Goal: Task Accomplishment & Management: Manage account settings

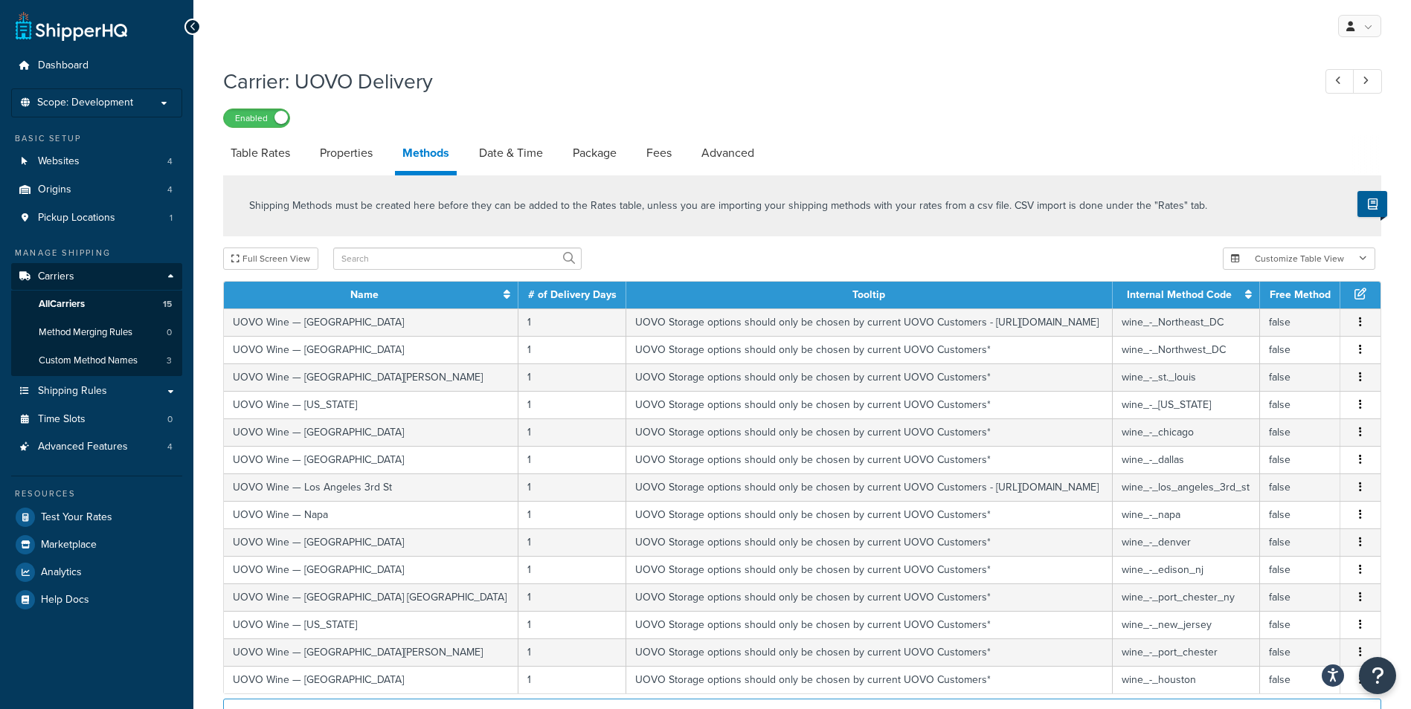
select select "25"
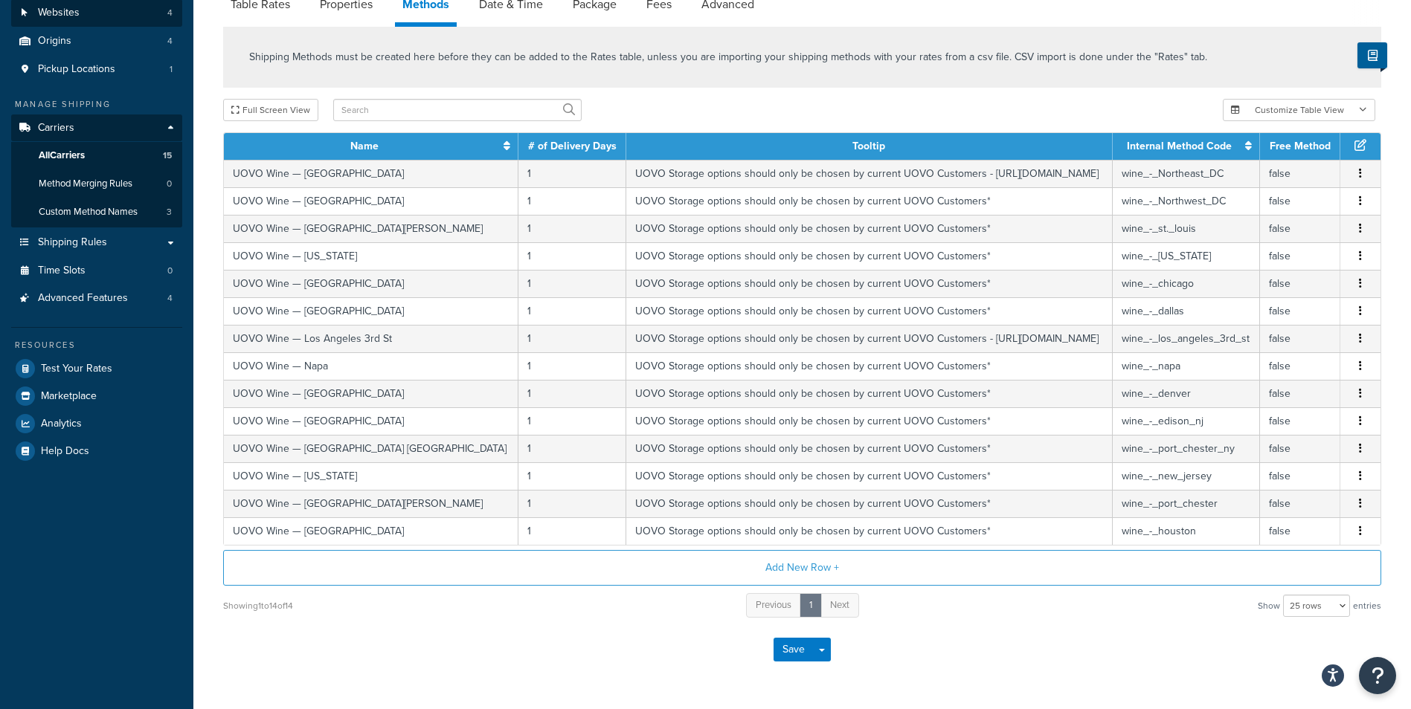
scroll to position [149, 0]
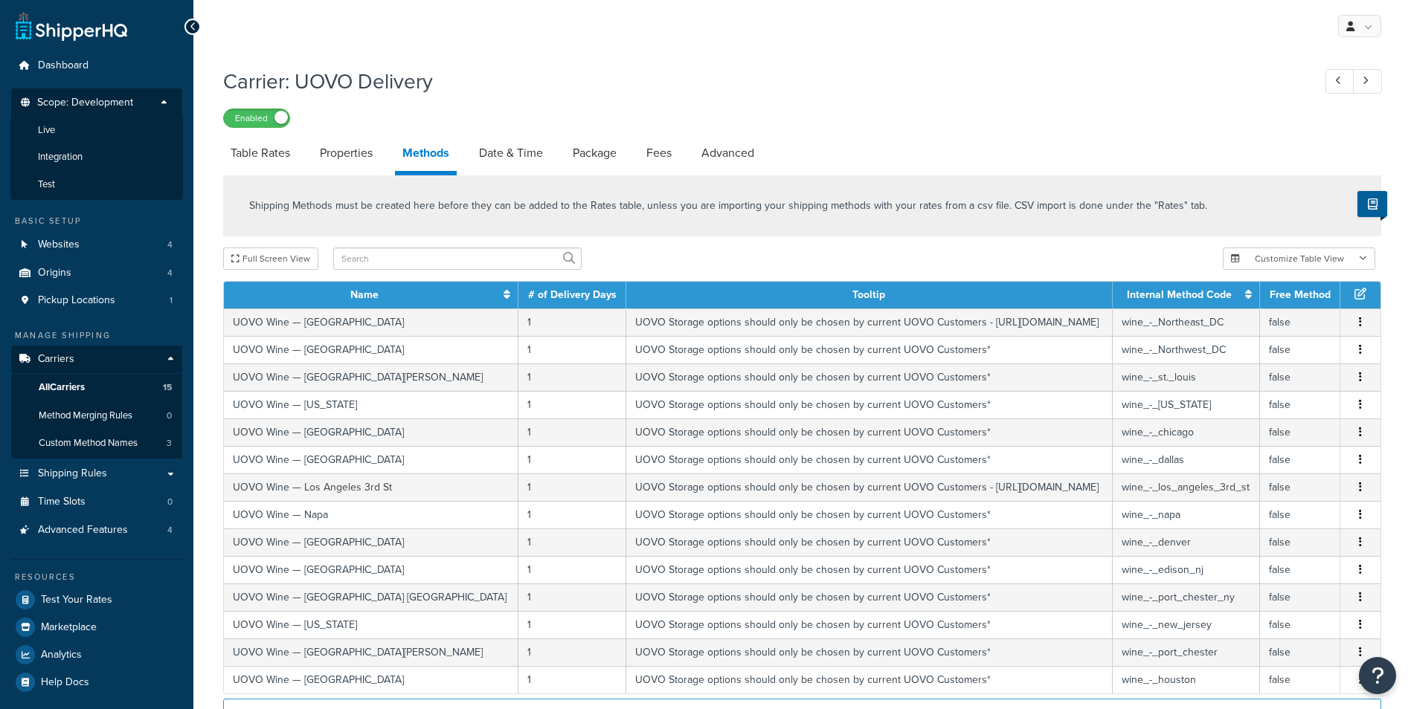
select select "25"
click at [79, 135] on li "Live" at bounding box center [96, 131] width 173 height 28
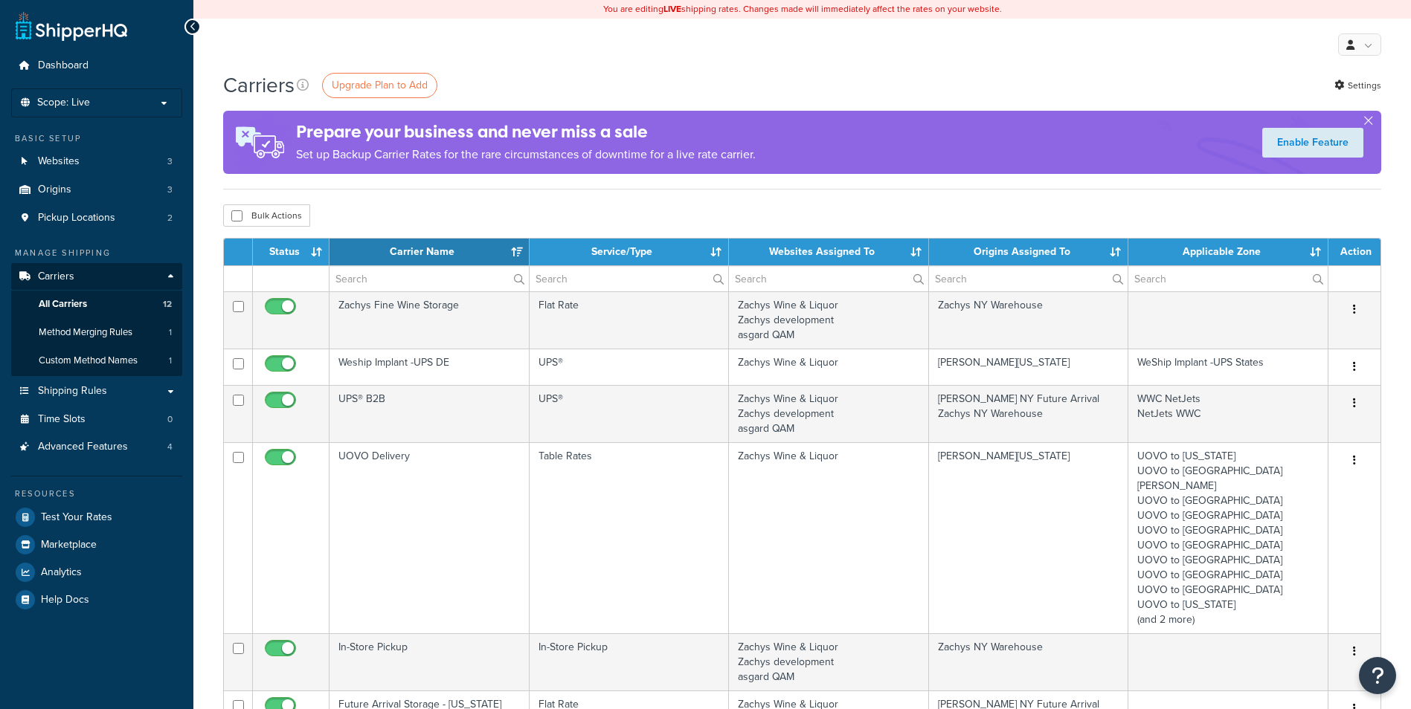
select select "15"
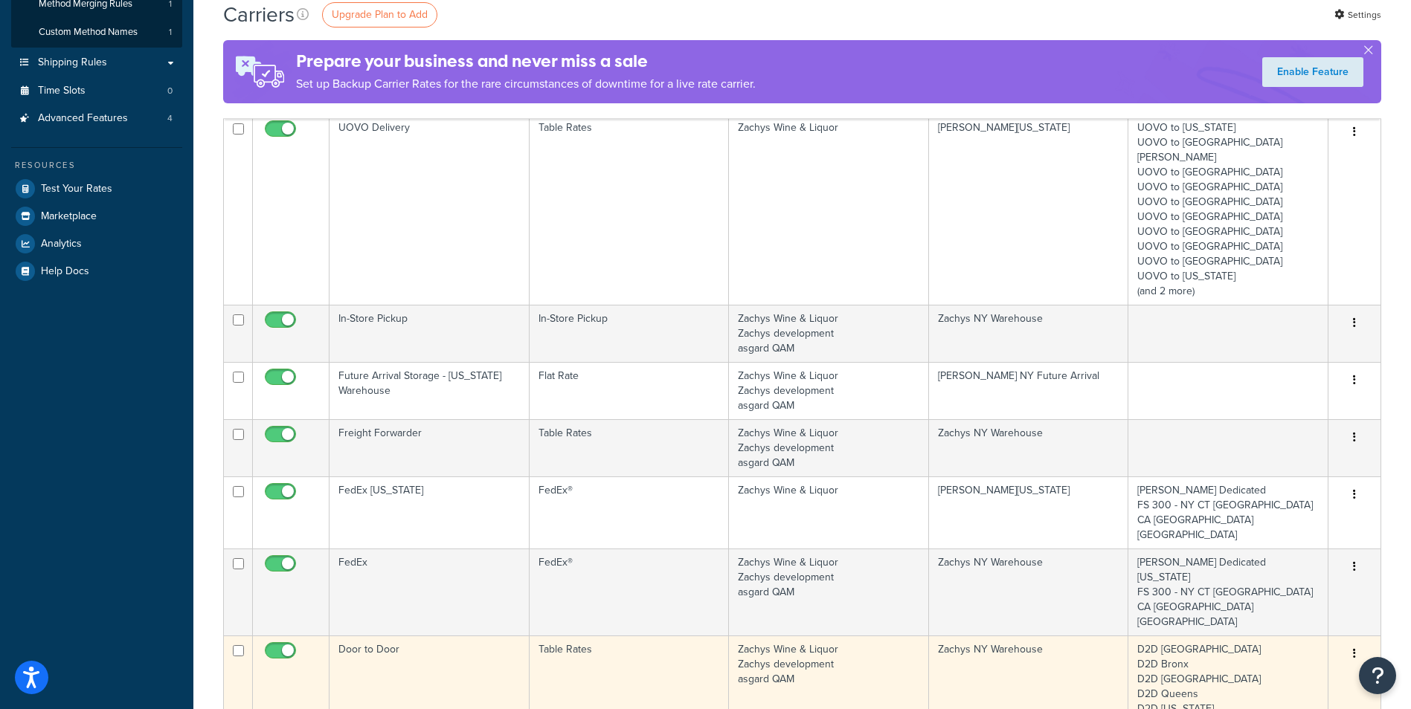
scroll to position [347, 0]
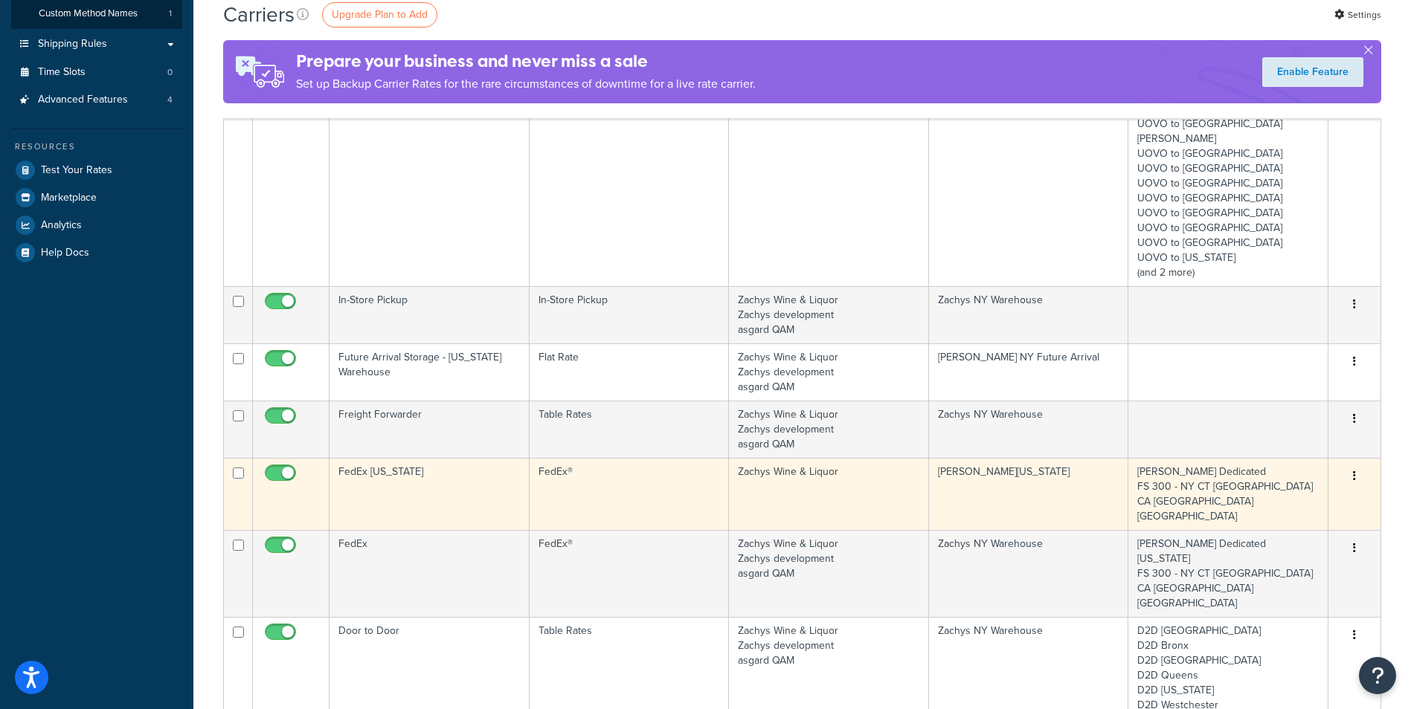
click at [851, 465] on td "Zachys Wine & Liquor" at bounding box center [829, 494] width 200 height 72
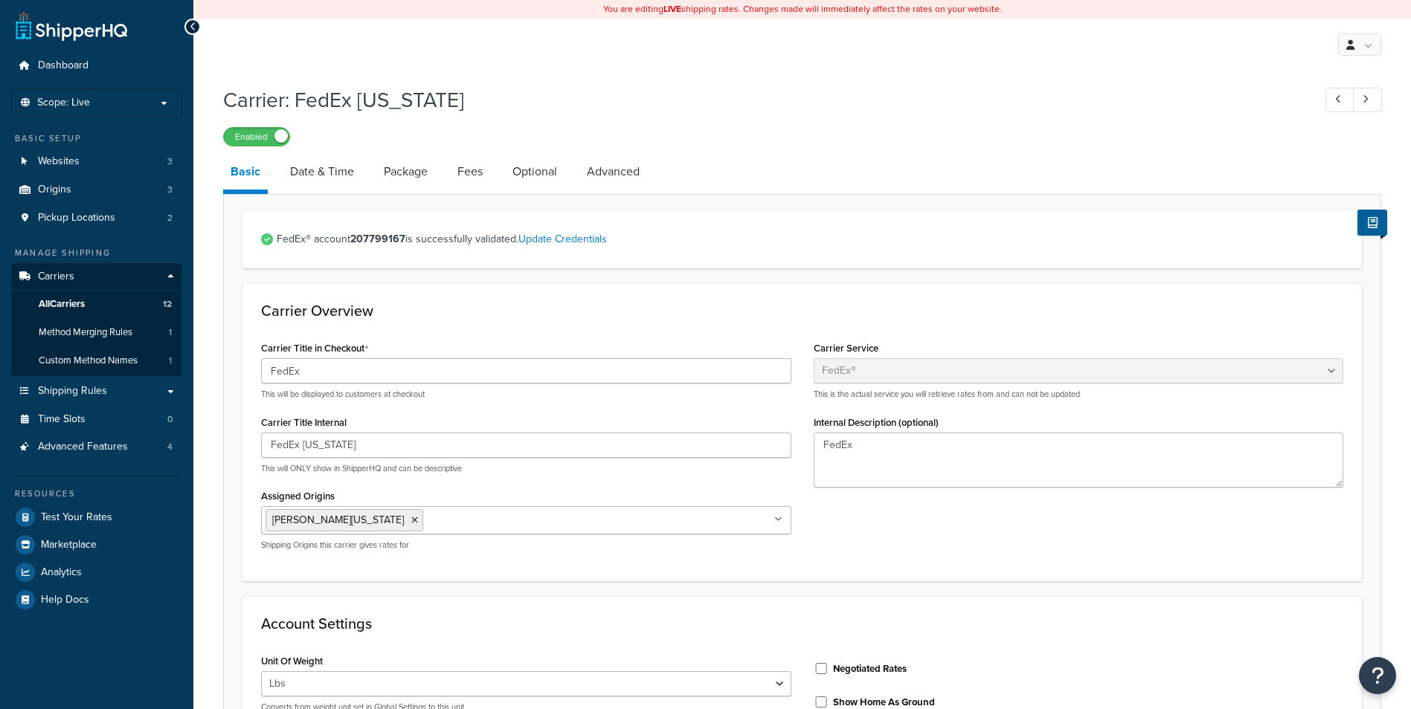
select select "fedEx"
select select "REGULAR_PICKUP"
select select "YOUR_PACKAGING"
click at [611, 173] on link "Advanced" at bounding box center [613, 172] width 68 height 36
select select "false"
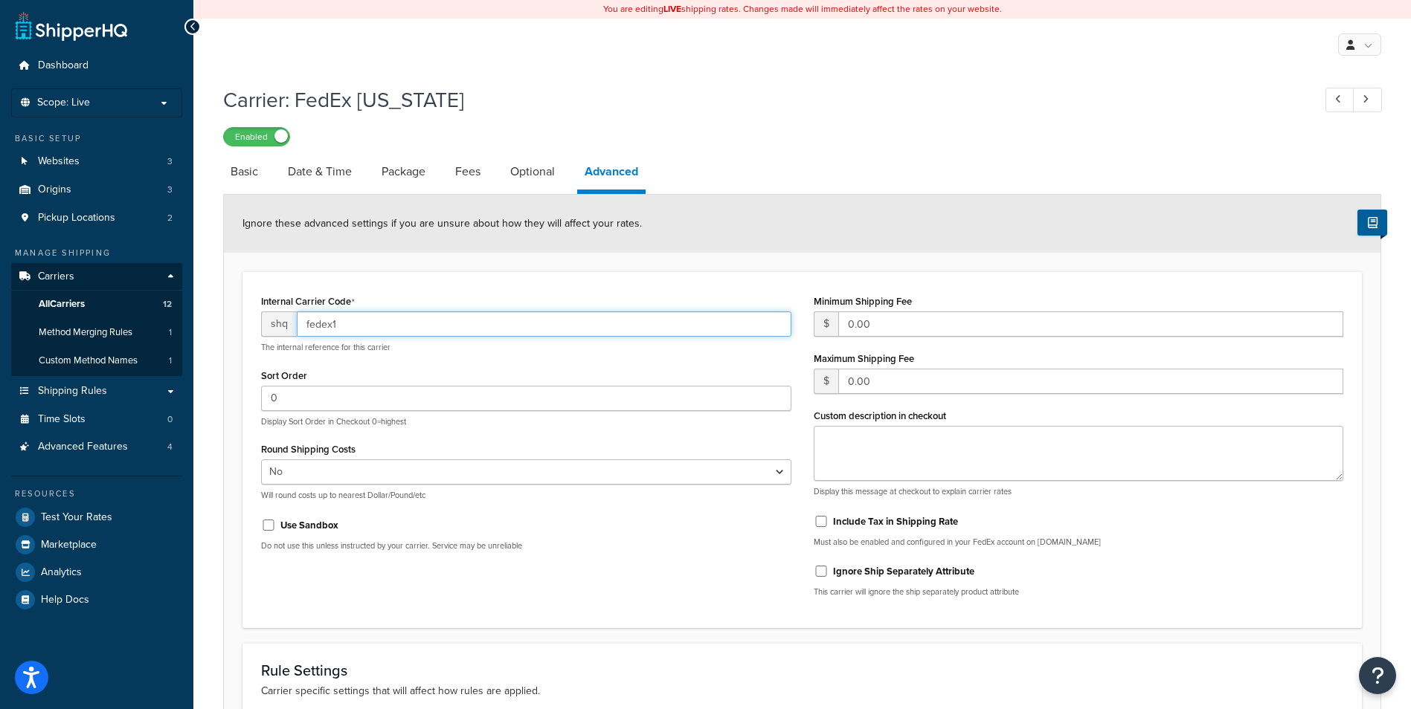
click at [323, 329] on input "fedex1" at bounding box center [544, 324] width 495 height 25
click at [248, 176] on link "Basic" at bounding box center [244, 172] width 42 height 36
select select "fedEx"
select select "REGULAR_PICKUP"
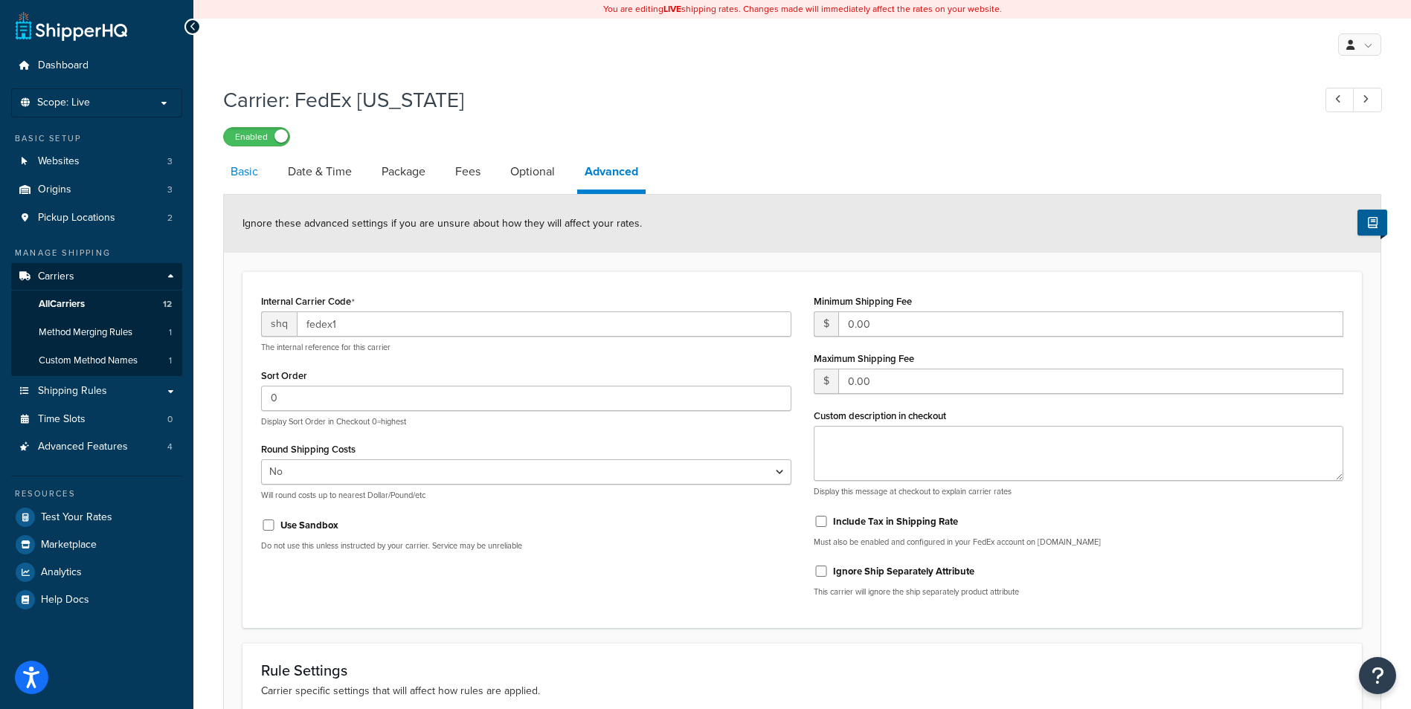
select select "YOUR_PACKAGING"
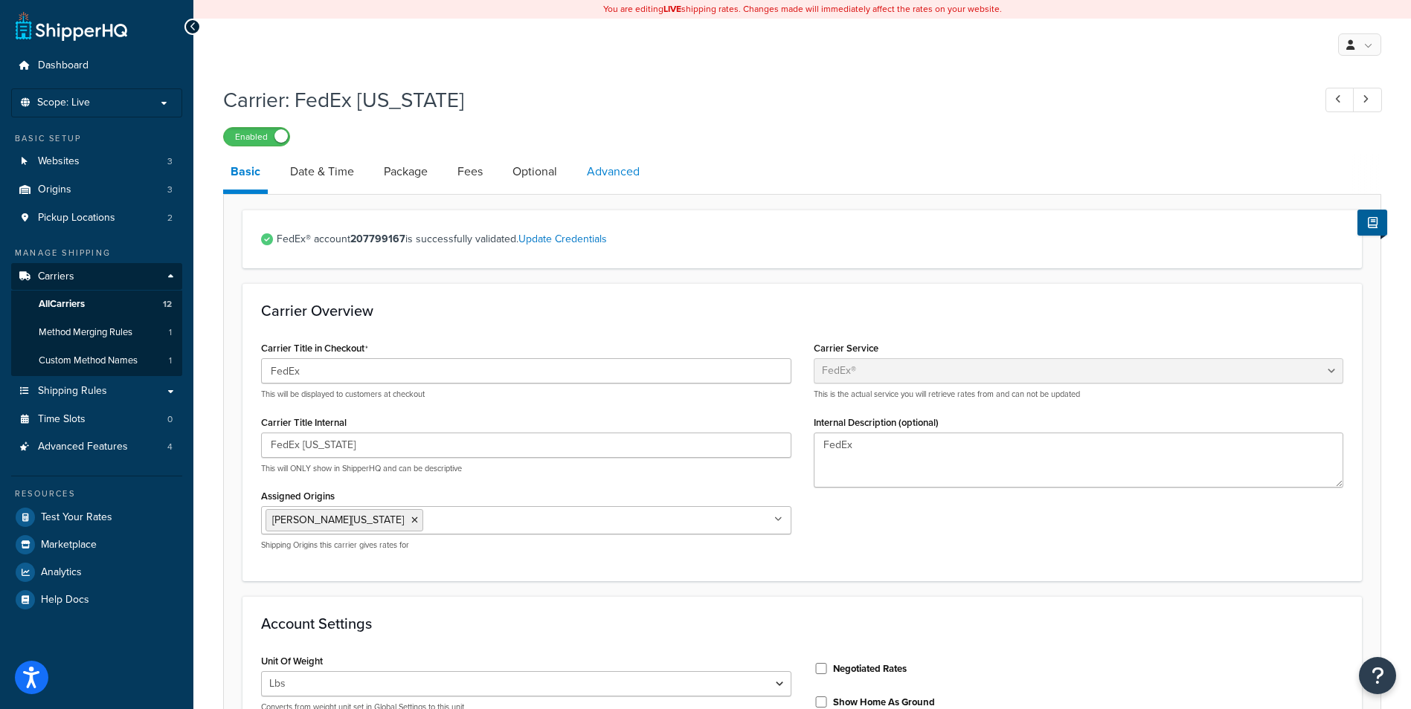
click at [622, 176] on link "Advanced" at bounding box center [613, 172] width 68 height 36
select select "false"
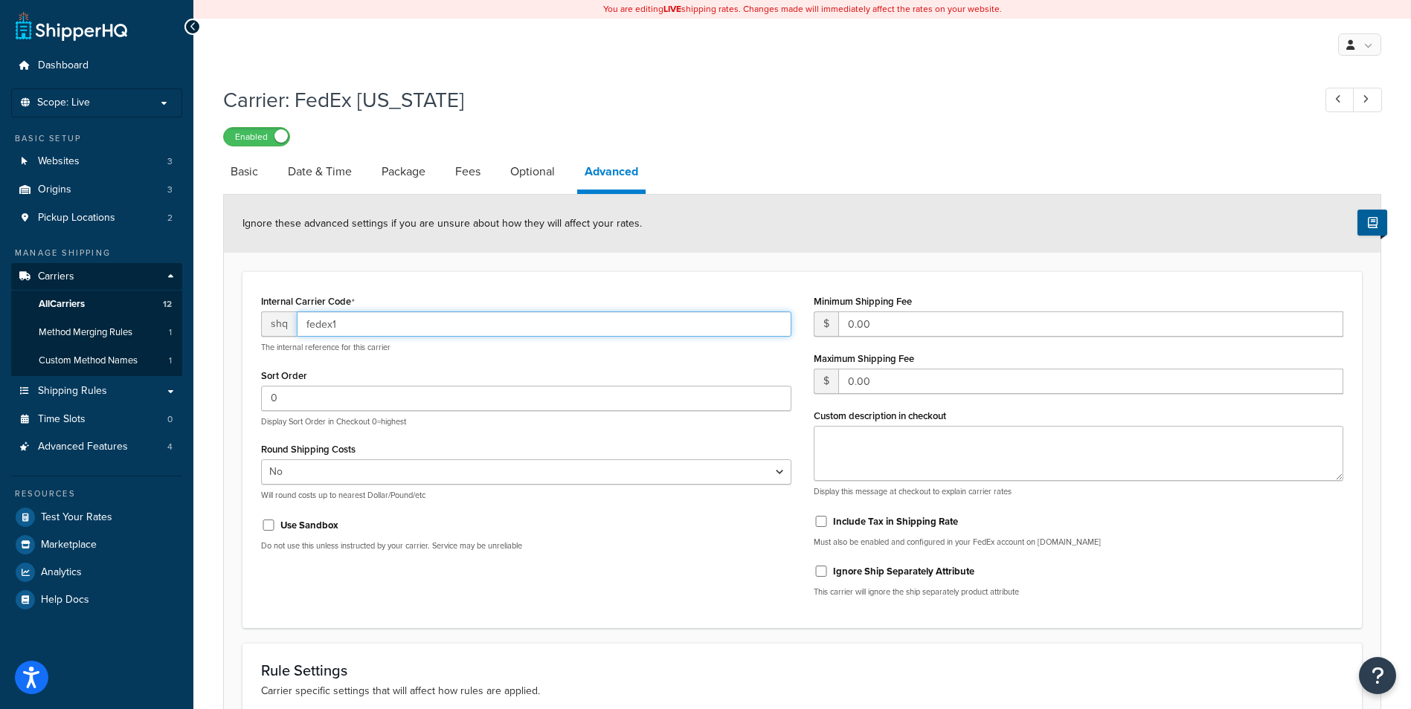
click at [390, 327] on input "fedex1" at bounding box center [544, 324] width 495 height 25
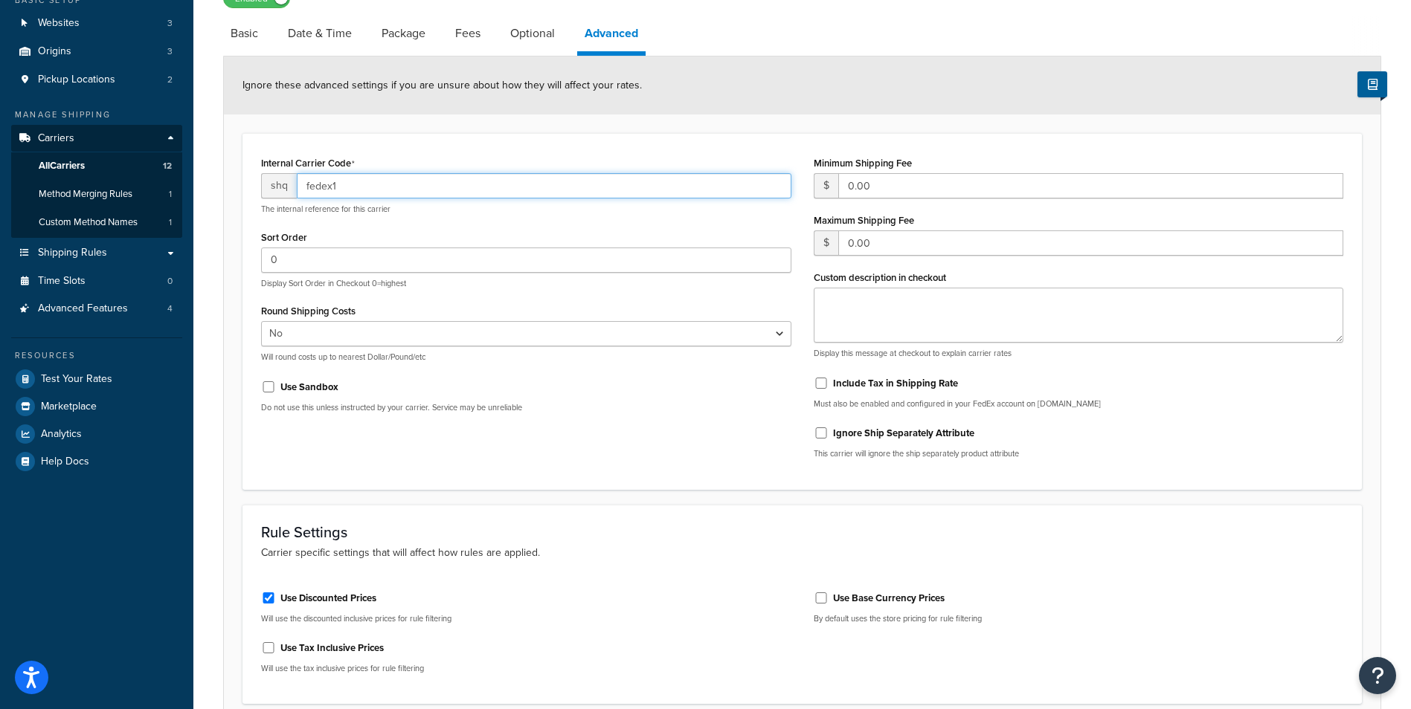
scroll to position [121, 0]
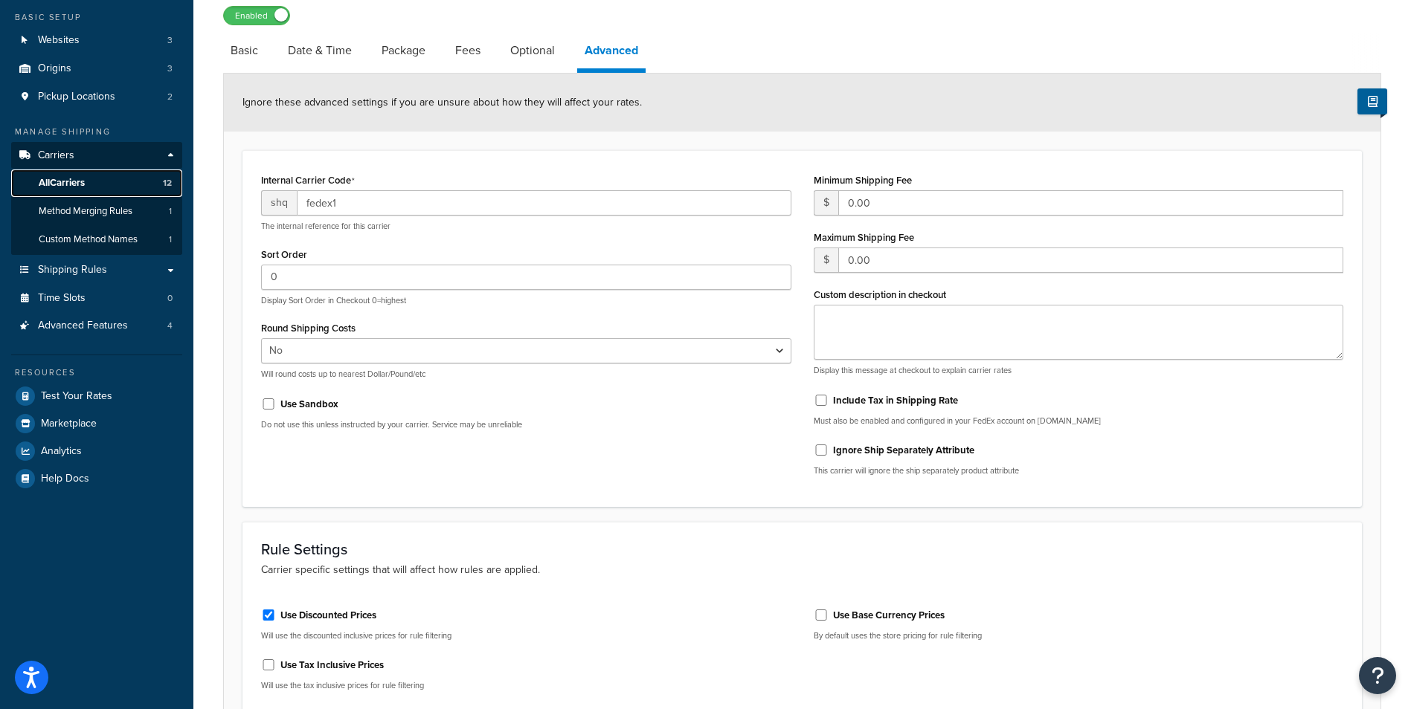
click at [94, 181] on link "All Carriers 12" at bounding box center [96, 184] width 171 height 28
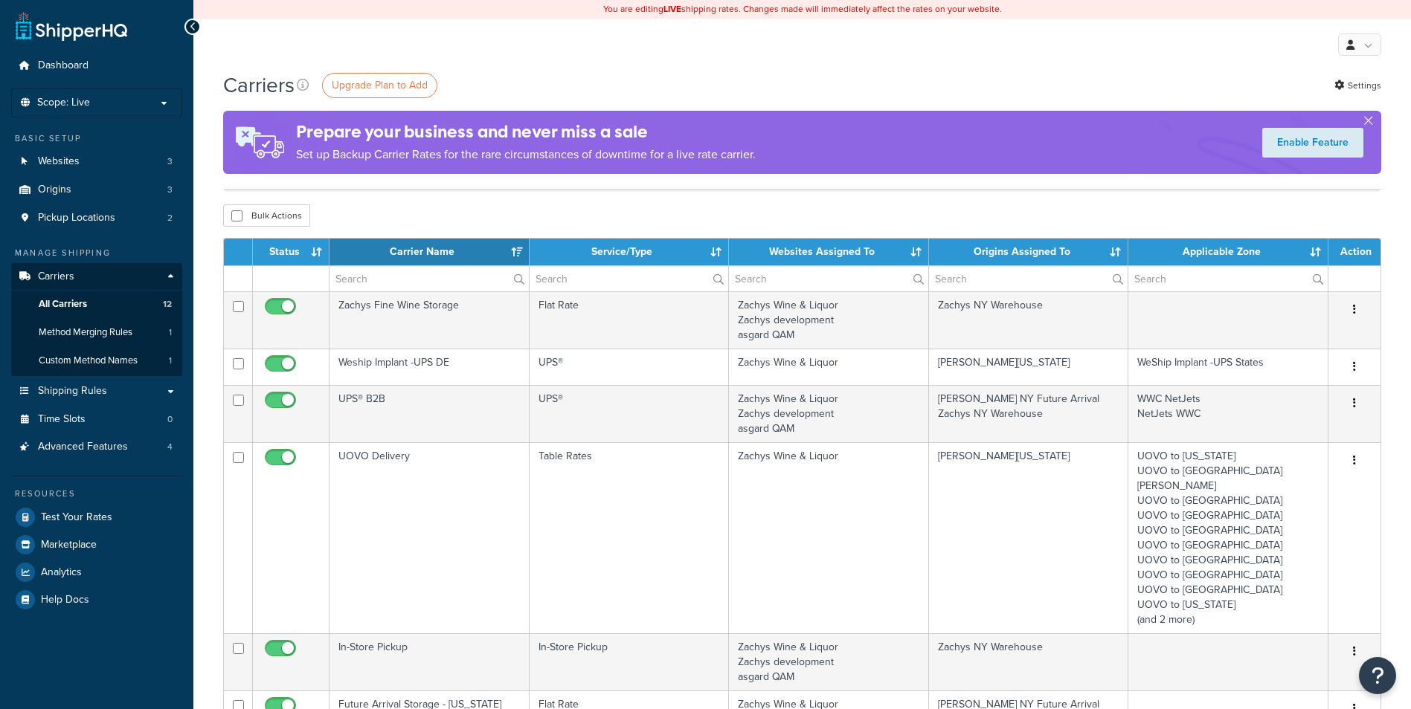
select select "15"
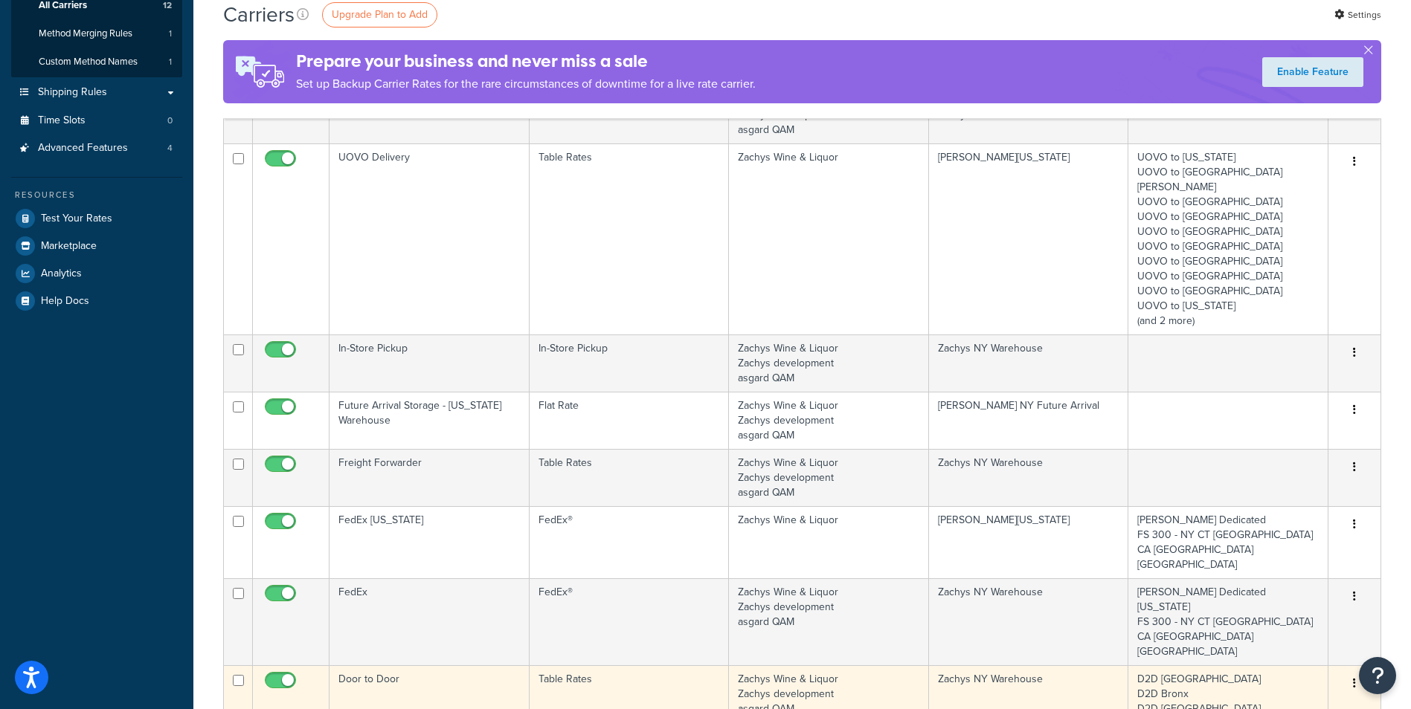
scroll to position [297, 0]
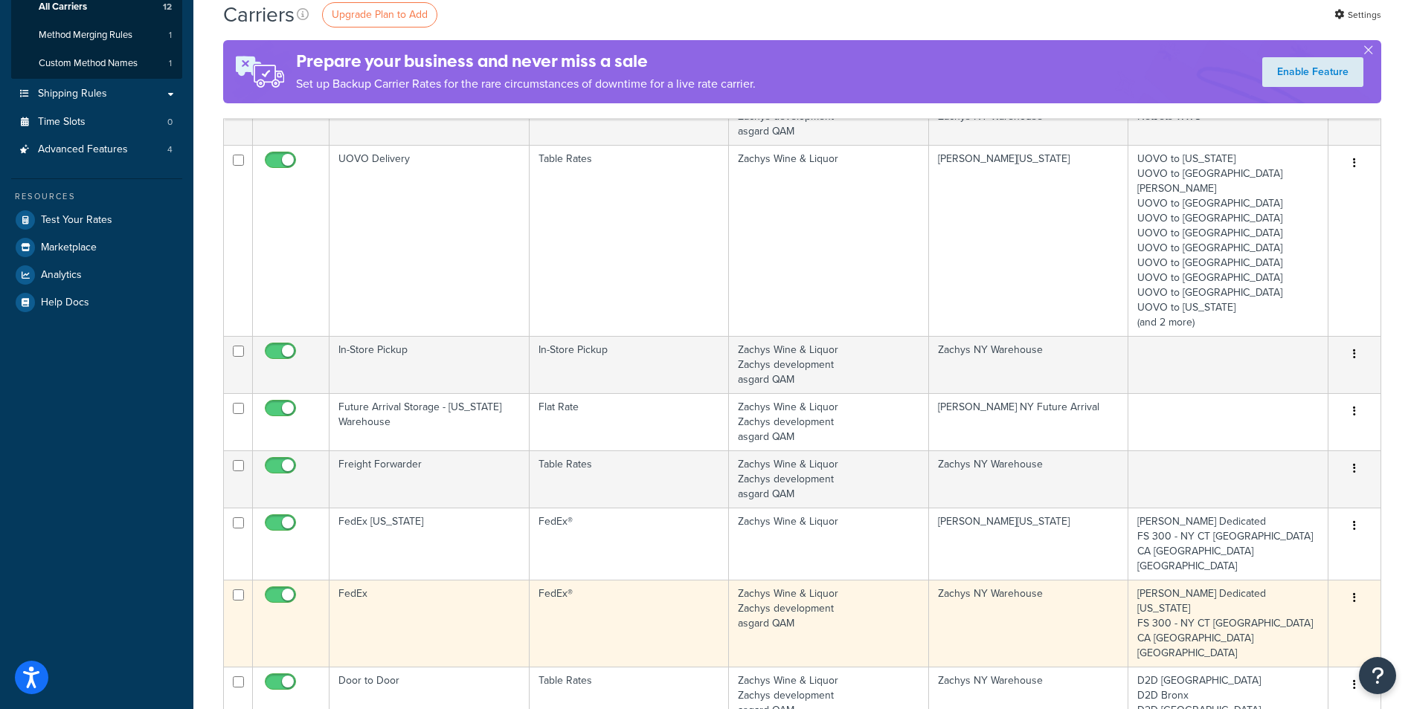
click at [673, 580] on td "FedEx®" at bounding box center [629, 623] width 200 height 87
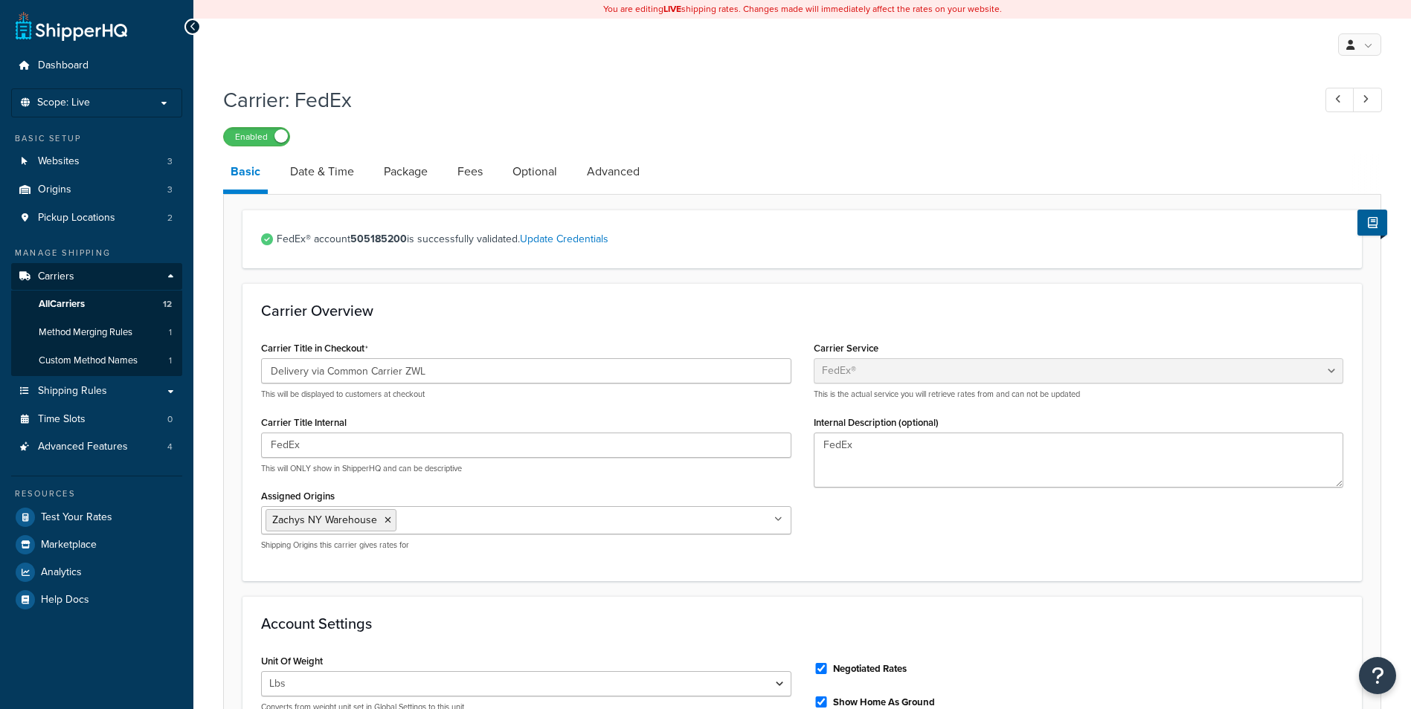
select select "fedEx"
select select "REGULAR_PICKUP"
select select "YOUR_PACKAGING"
click at [616, 173] on link "Advanced" at bounding box center [613, 172] width 68 height 36
select select "false"
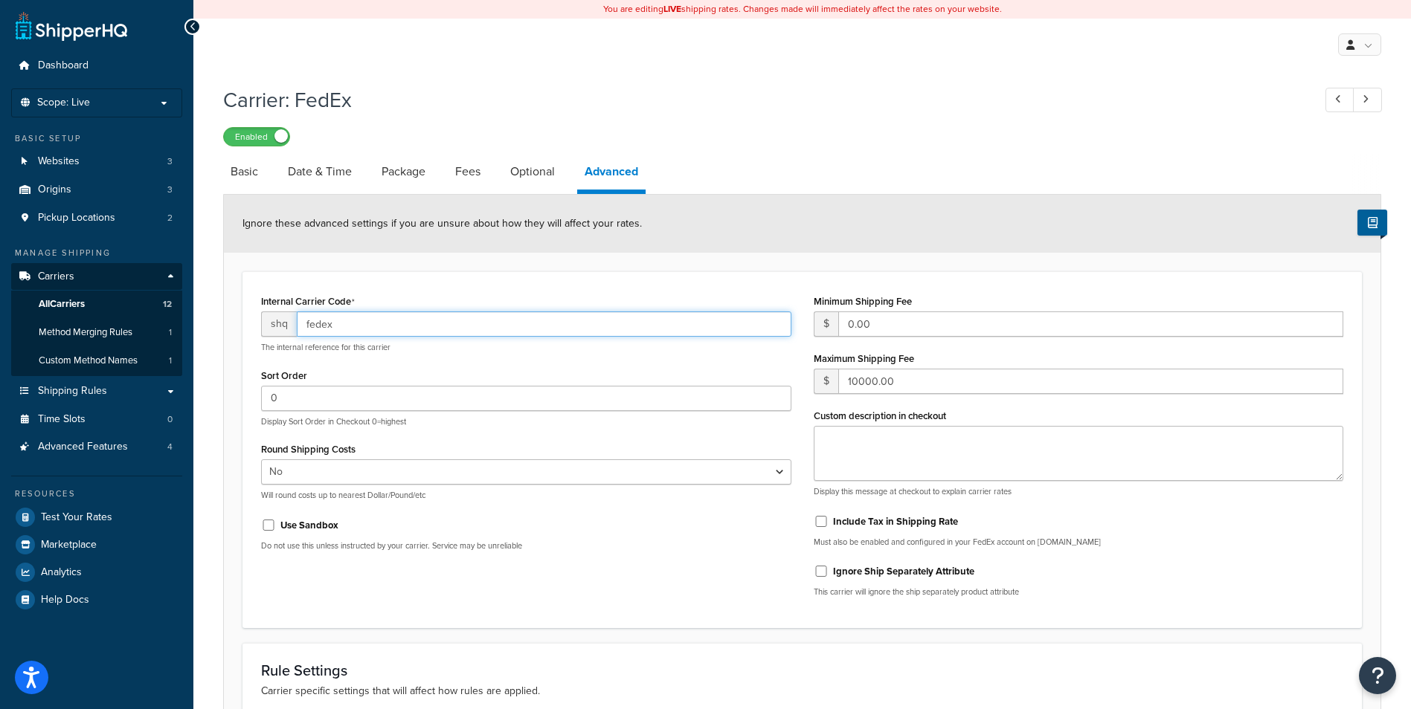
click at [319, 321] on input "fedex" at bounding box center [544, 324] width 495 height 25
click at [712, 275] on div "Internal Carrier Code shq fedex The internal reference for this carrier Sort Or…" at bounding box center [801, 449] width 1119 height 356
click at [80, 306] on span "All Carriers" at bounding box center [62, 304] width 46 height 13
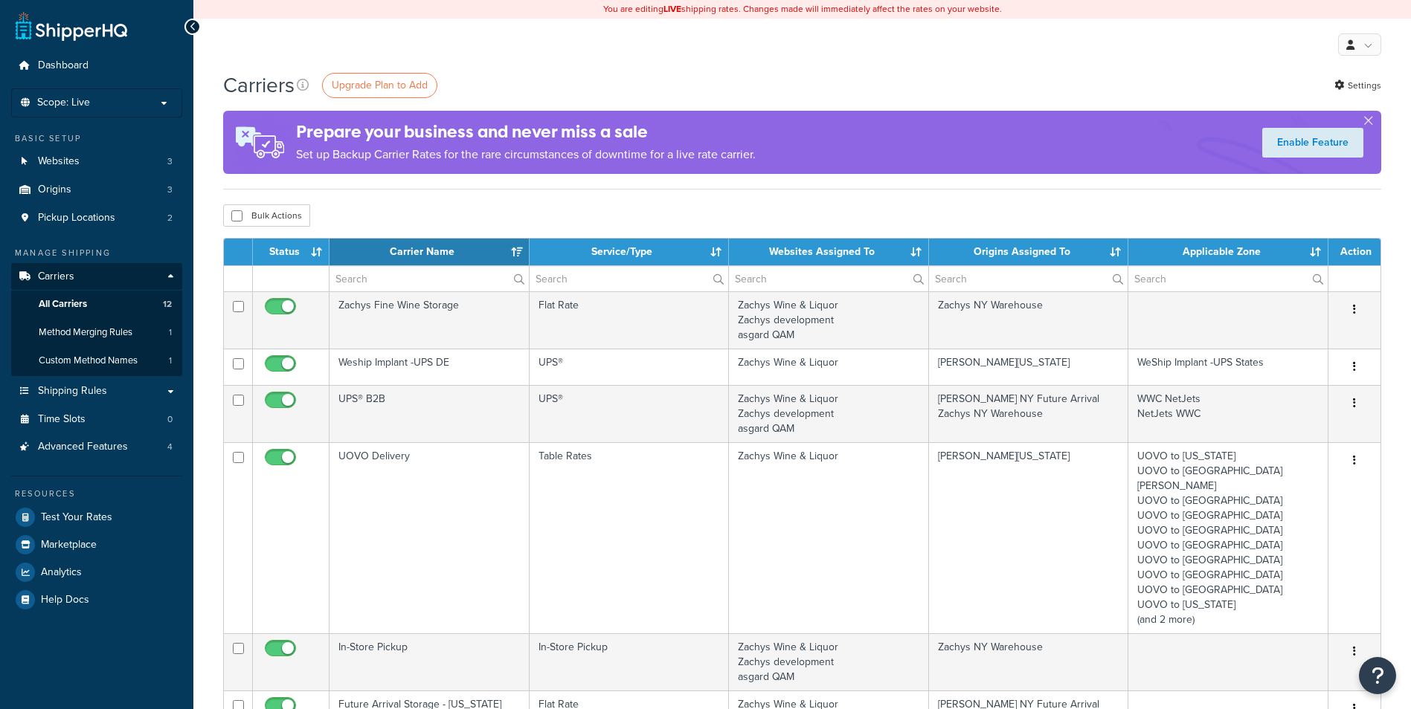
select select "15"
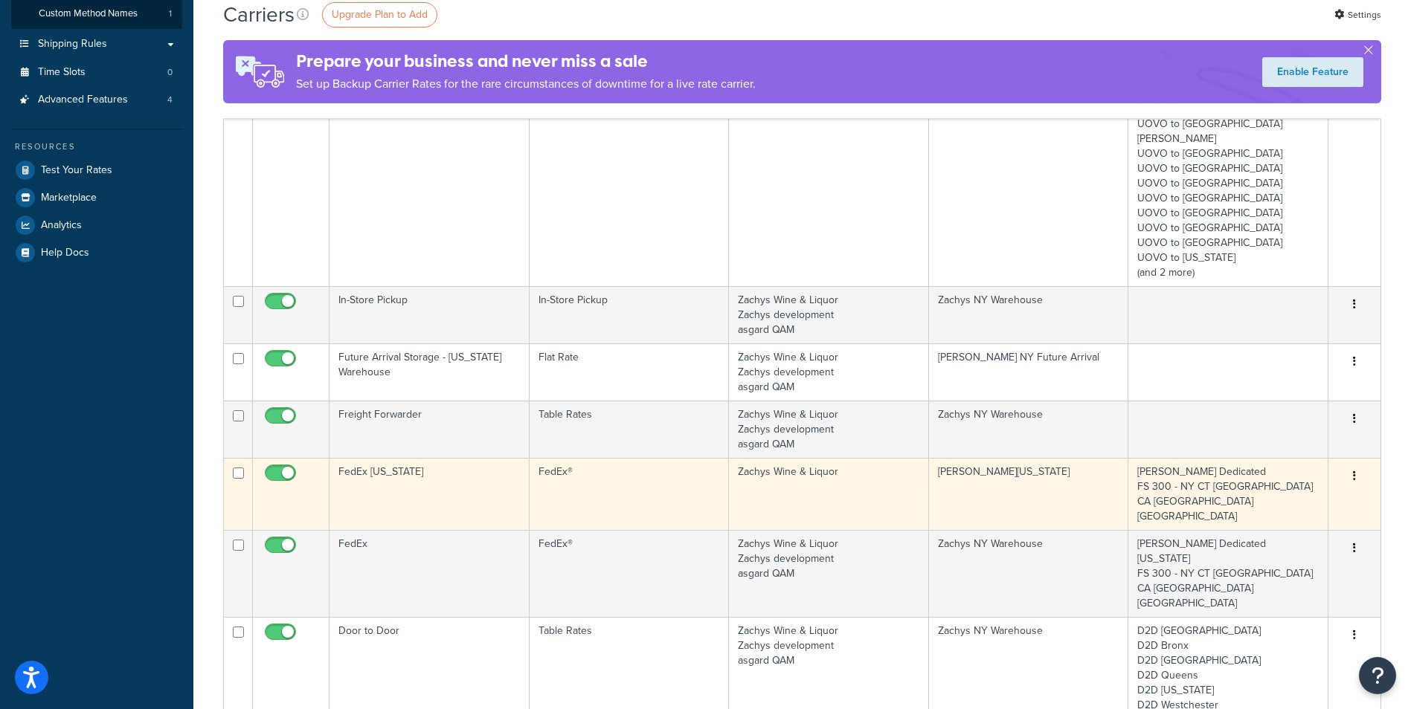
click at [616, 467] on td "FedEx®" at bounding box center [629, 494] width 200 height 72
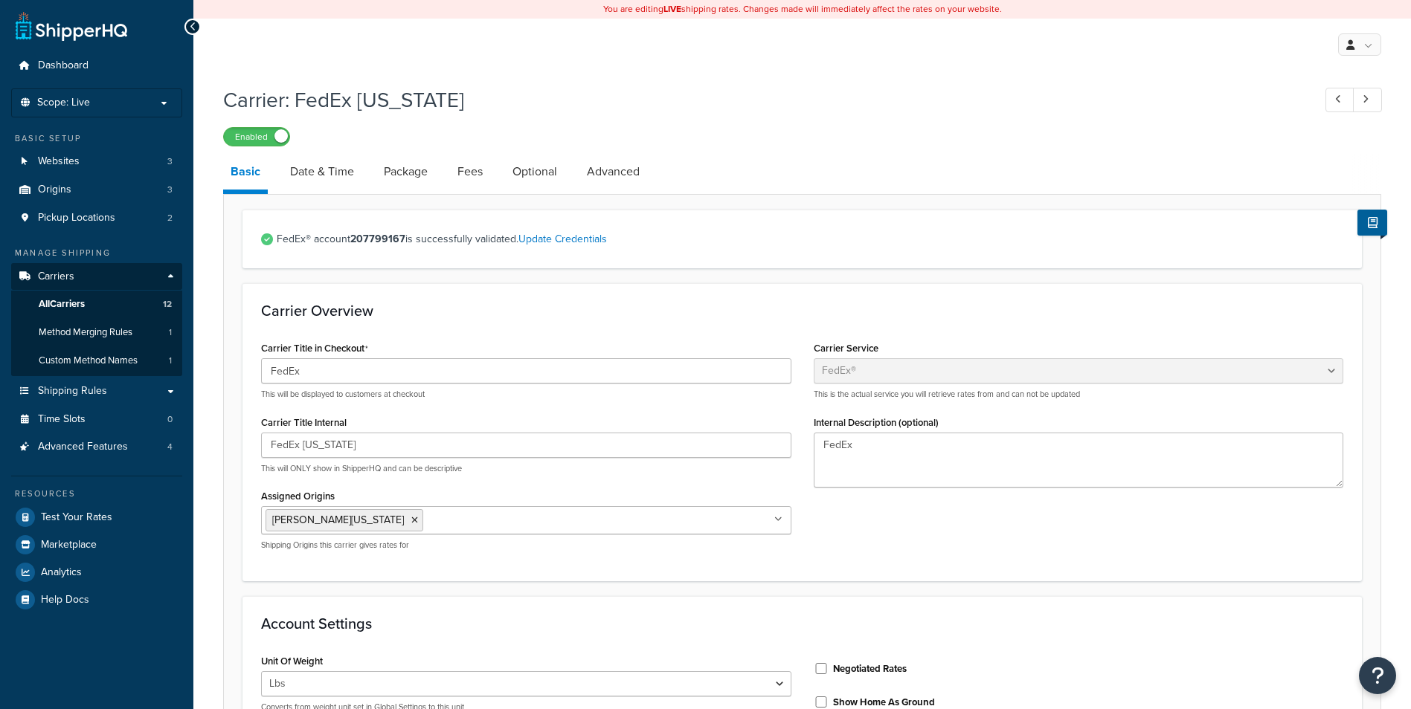
select select "fedEx"
select select "REGULAR_PICKUP"
select select "YOUR_PACKAGING"
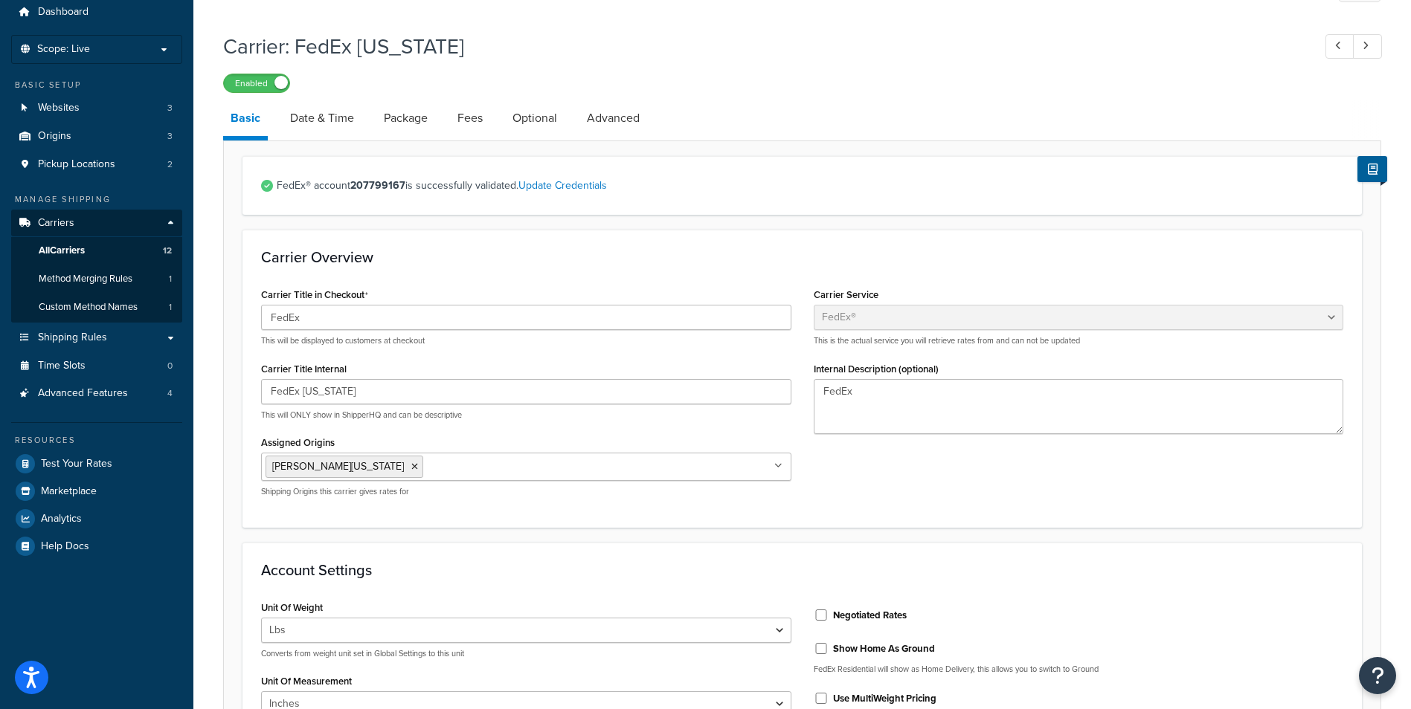
scroll to position [50, 0]
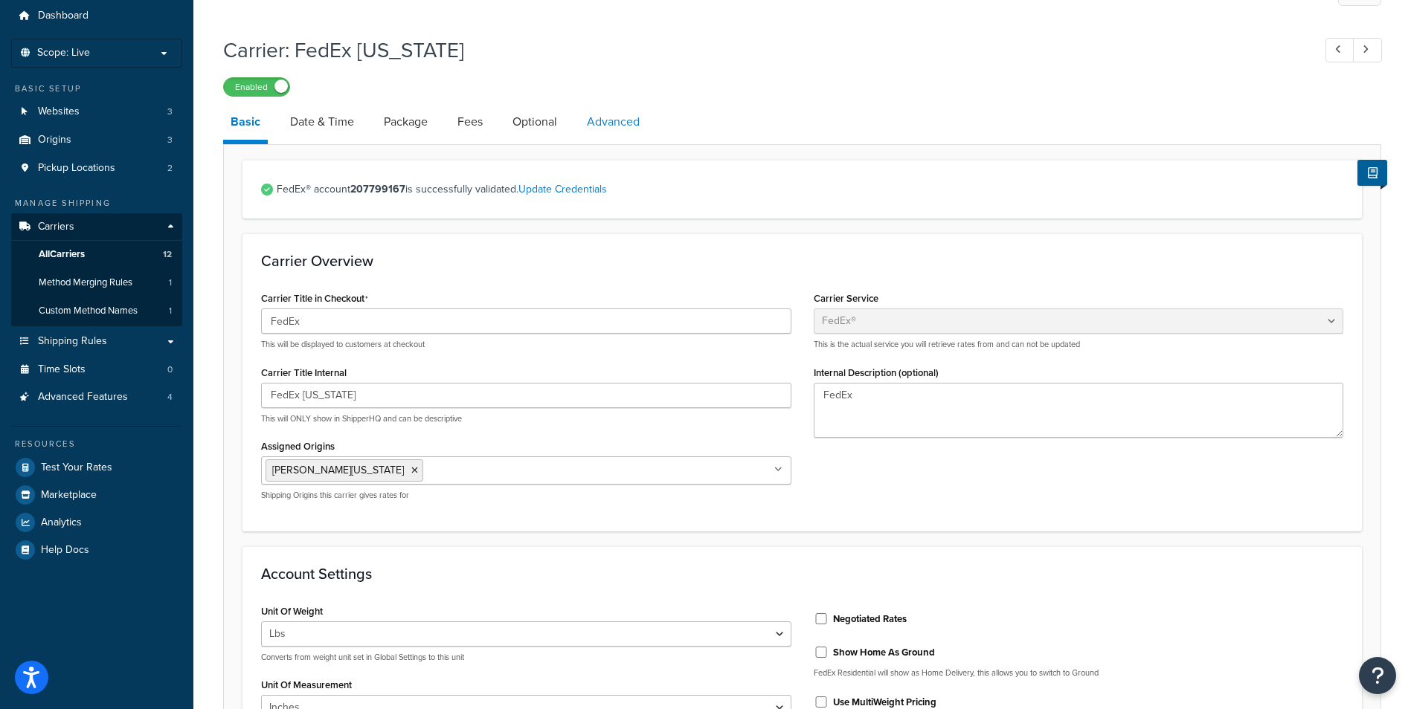
click at [628, 121] on link "Advanced" at bounding box center [613, 122] width 68 height 36
select select "false"
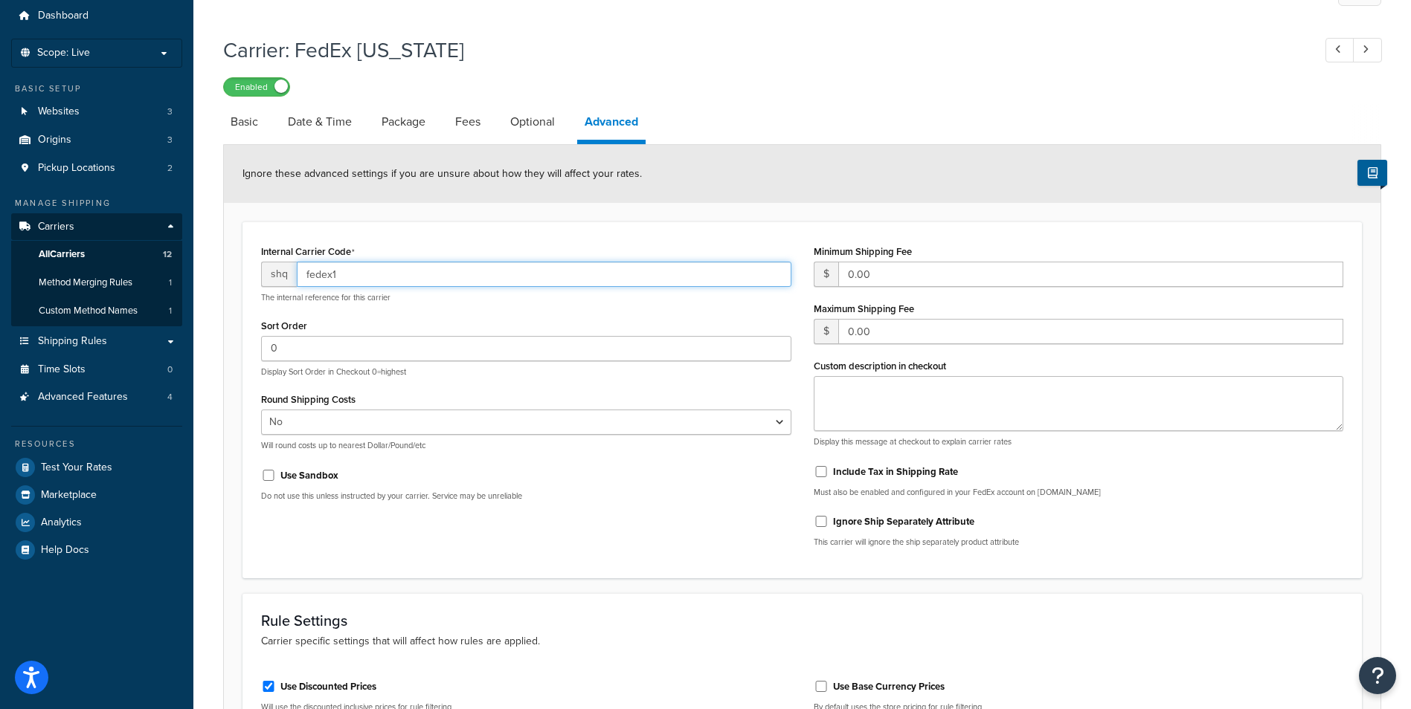
click at [362, 276] on input "fedex1" at bounding box center [544, 274] width 495 height 25
type input "fedex"
click at [427, 239] on div "Internal Carrier Code shq fedex The internal reference for this carrier Sort Or…" at bounding box center [801, 400] width 1119 height 356
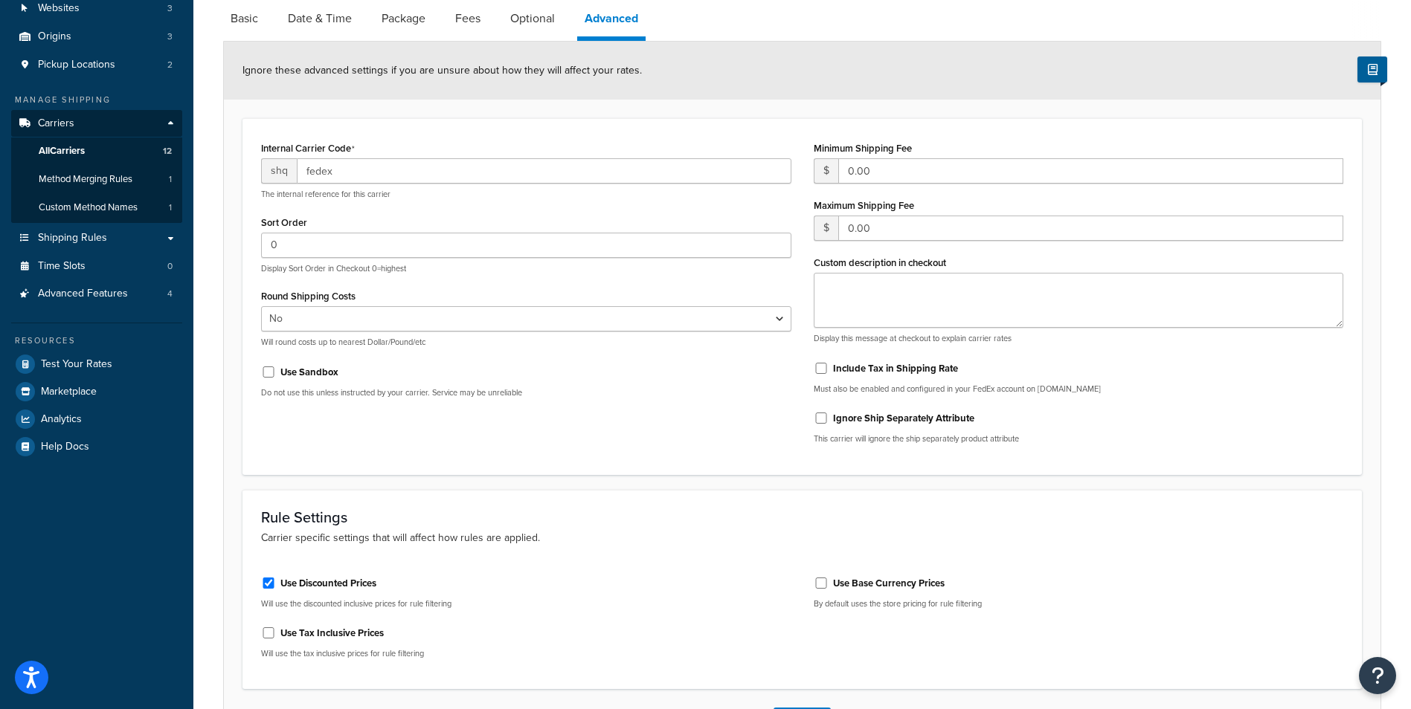
scroll to position [199, 0]
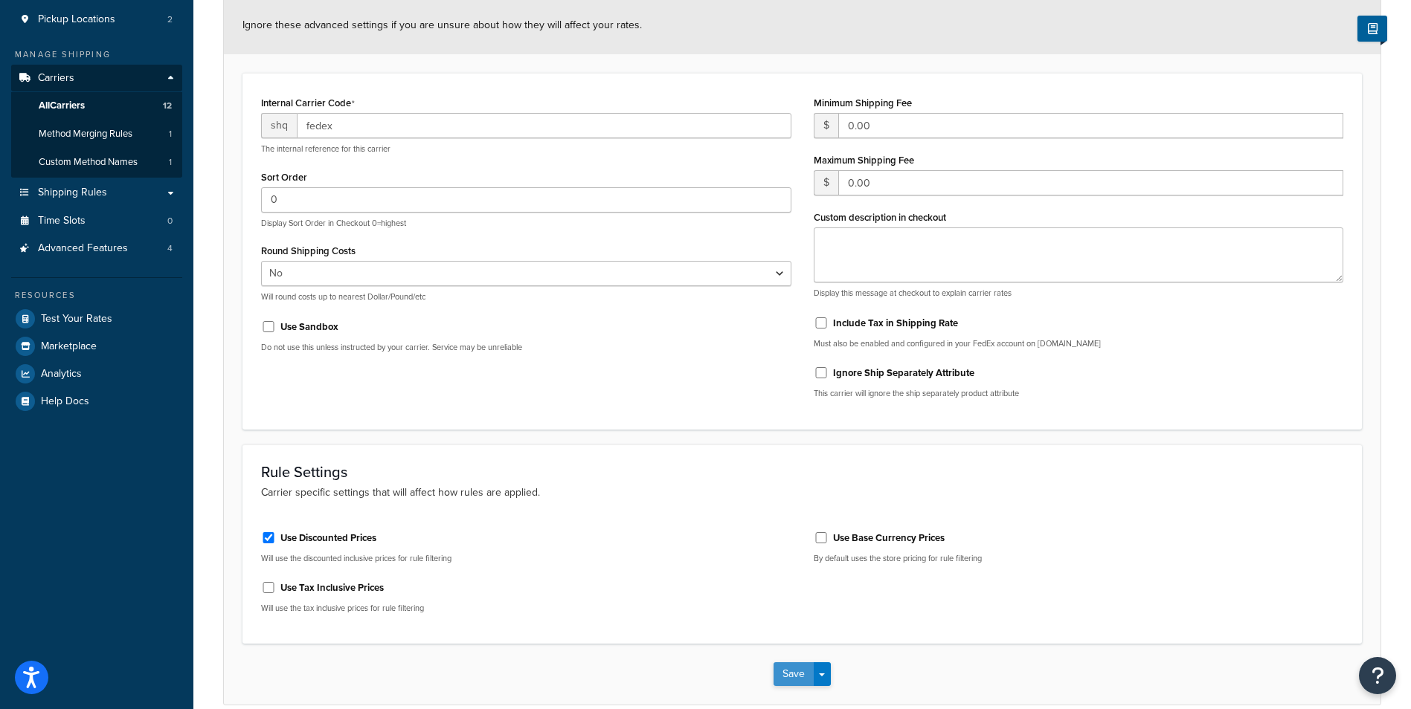
click at [783, 678] on button "Save" at bounding box center [793, 675] width 40 height 24
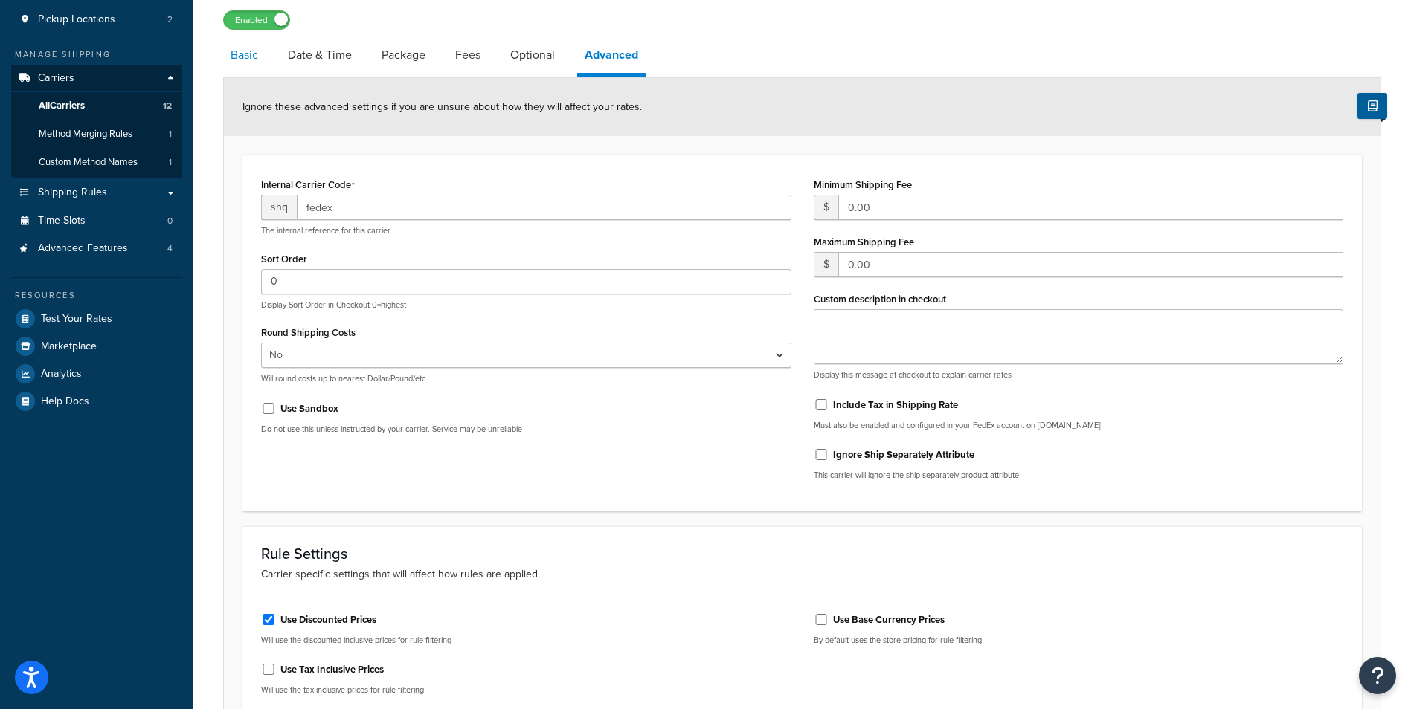
click at [242, 59] on link "Basic" at bounding box center [244, 55] width 42 height 36
select select "fedEx"
select select "REGULAR_PICKUP"
select select "YOUR_PACKAGING"
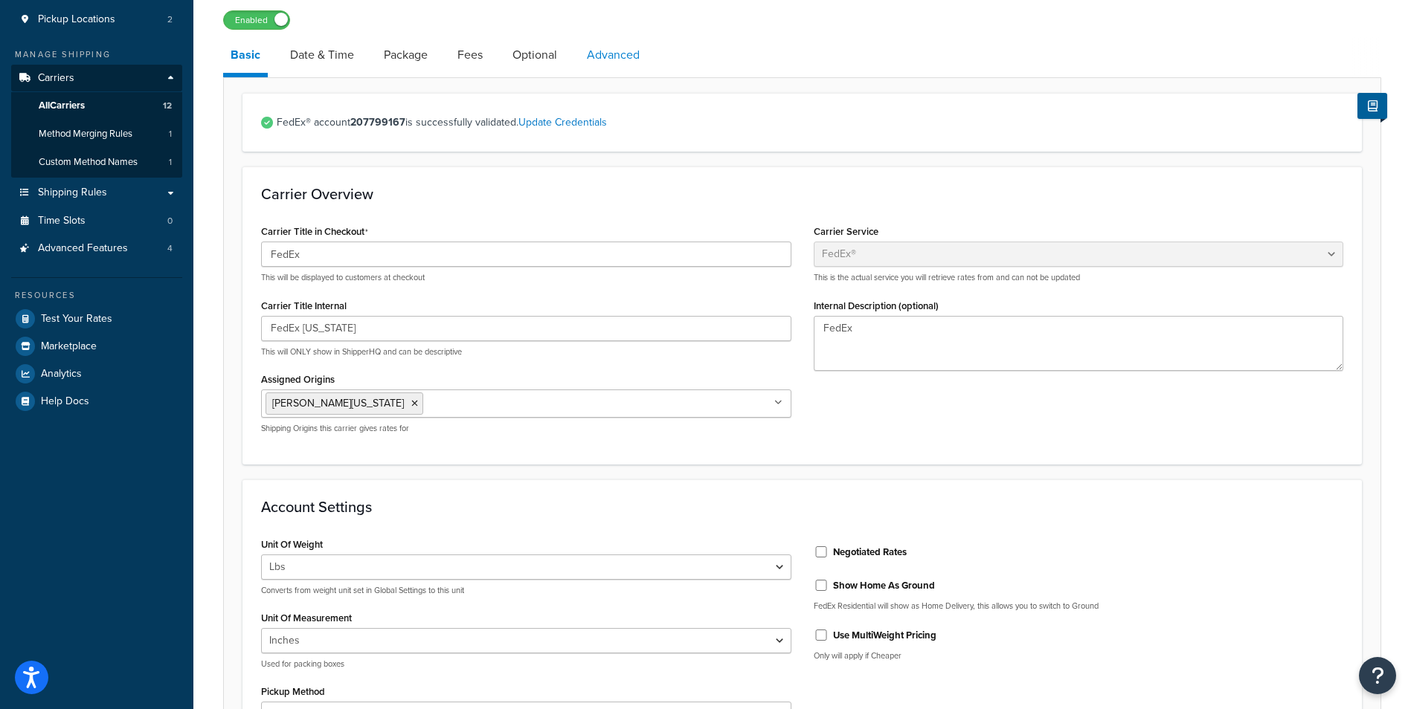
click at [612, 62] on link "Advanced" at bounding box center [613, 55] width 68 height 36
select select "false"
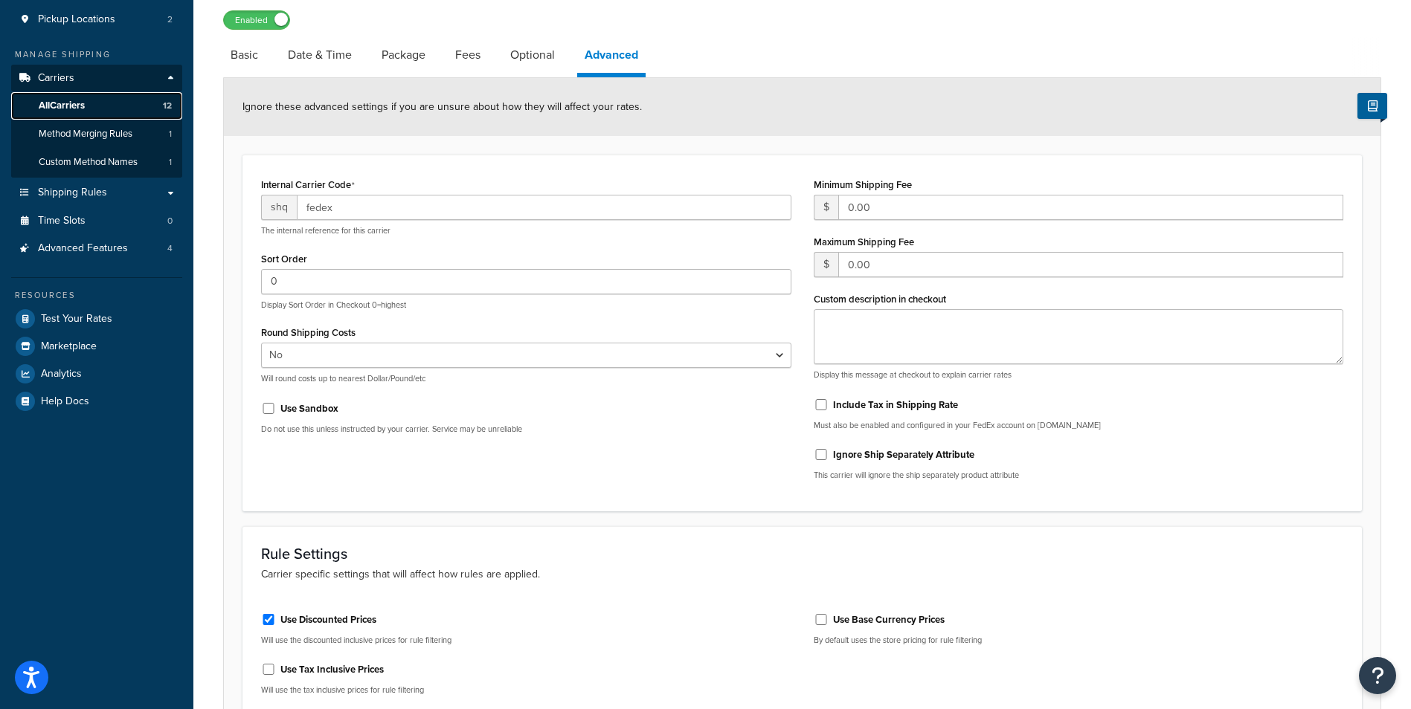
click at [79, 106] on span "All Carriers" at bounding box center [62, 106] width 46 height 13
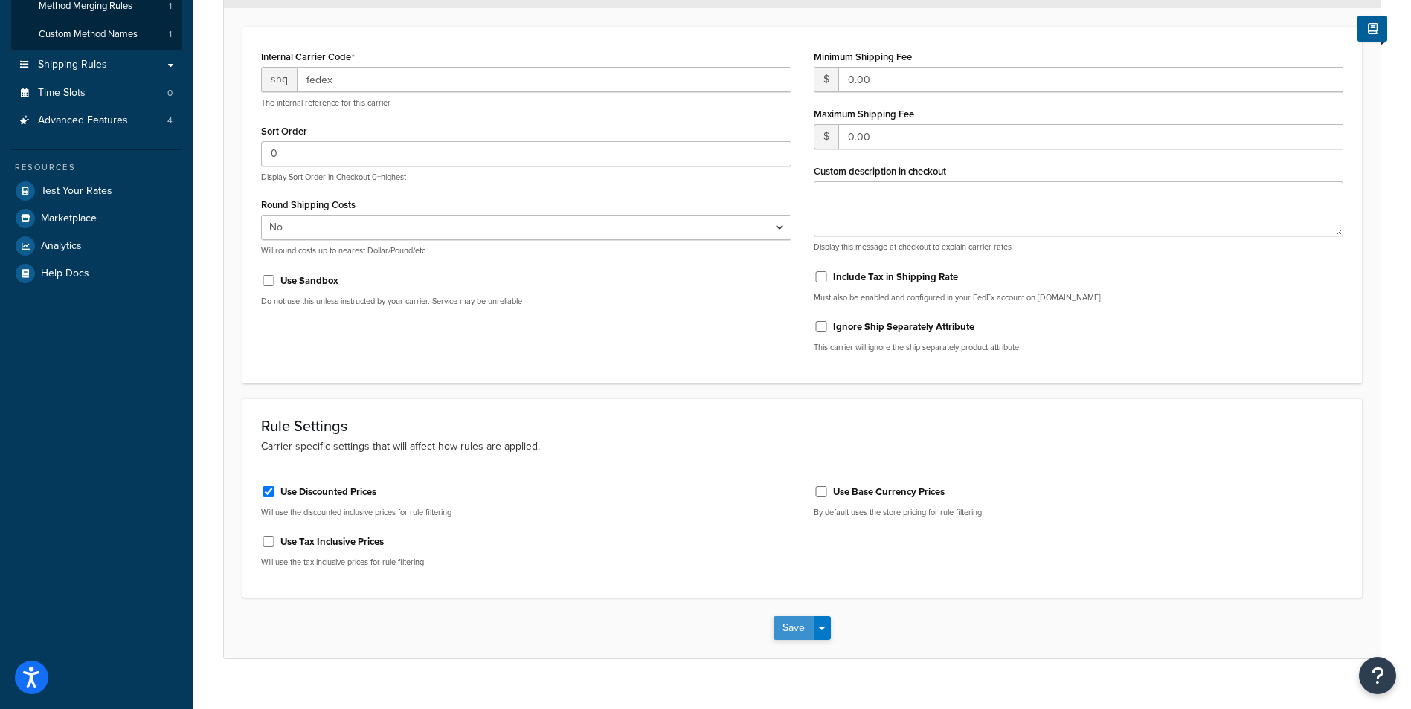
scroll to position [352, 0]
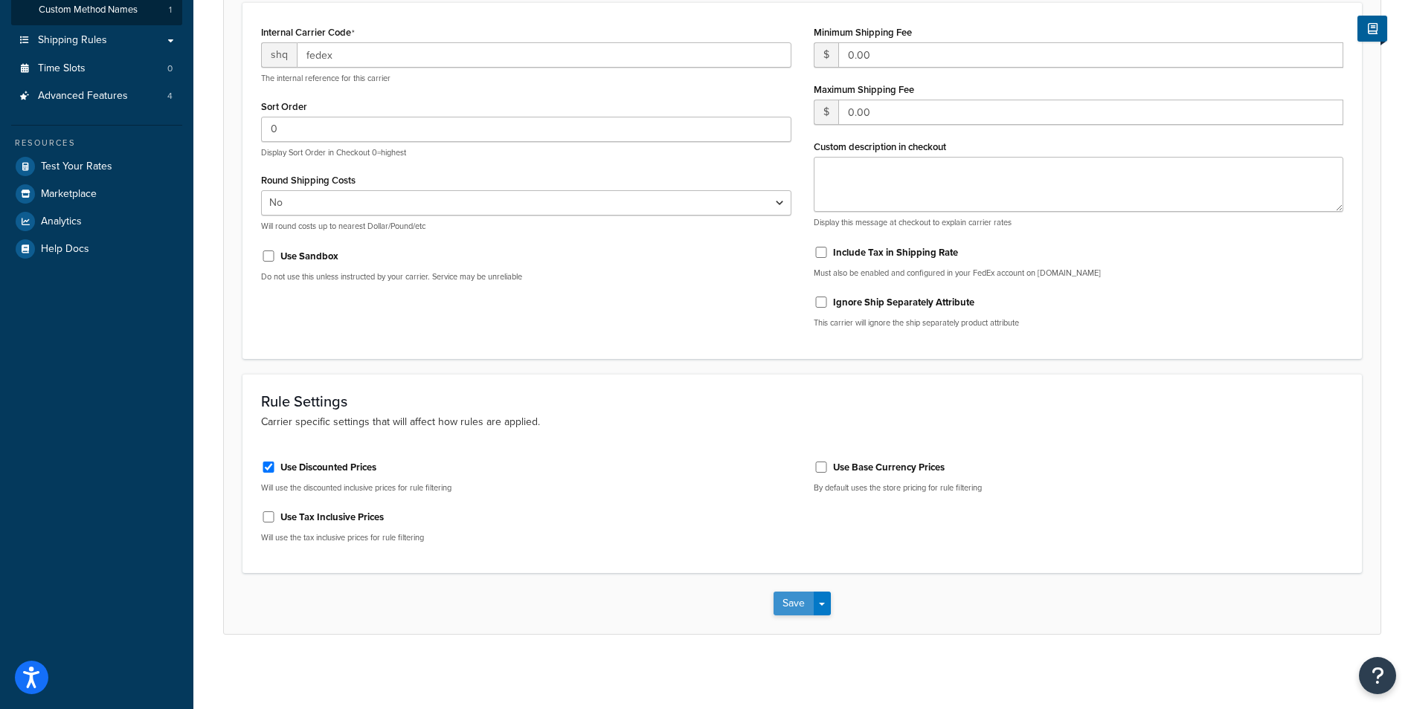
click at [782, 603] on button "Save" at bounding box center [793, 604] width 40 height 24
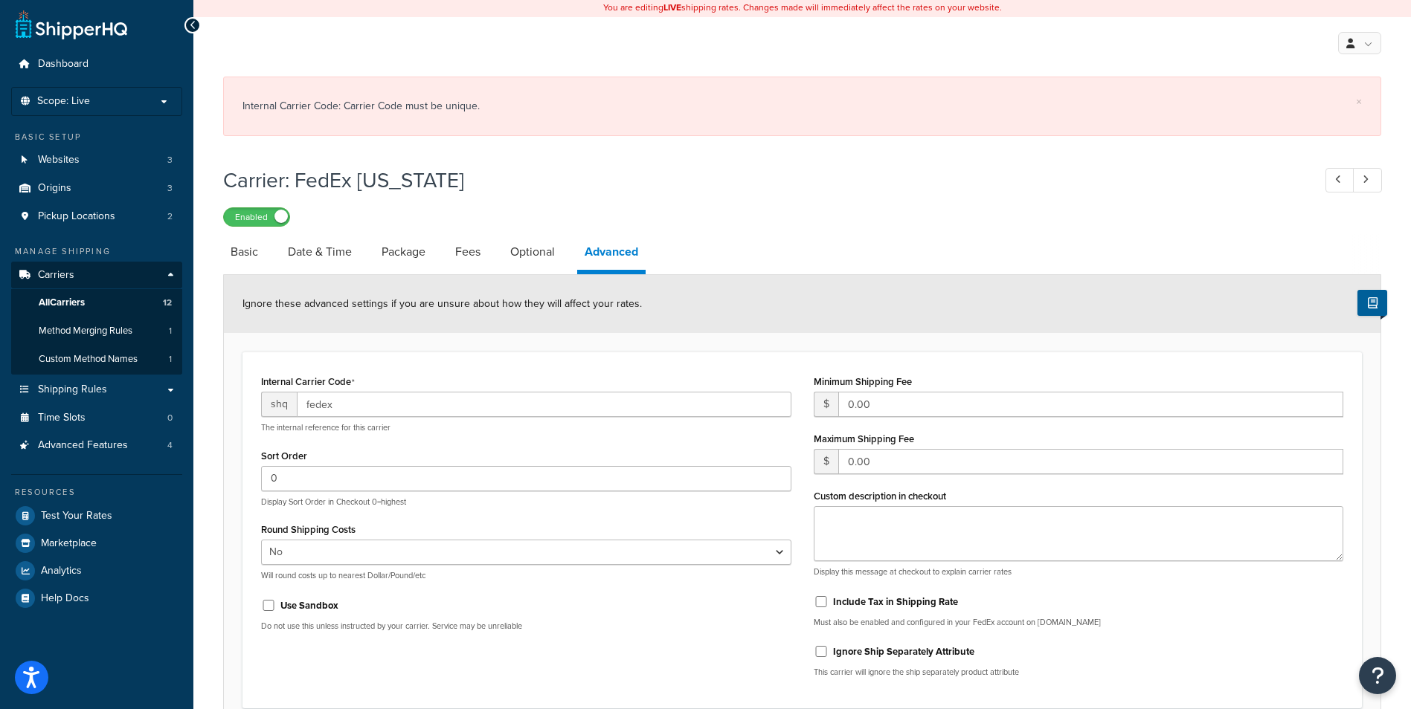
scroll to position [0, 0]
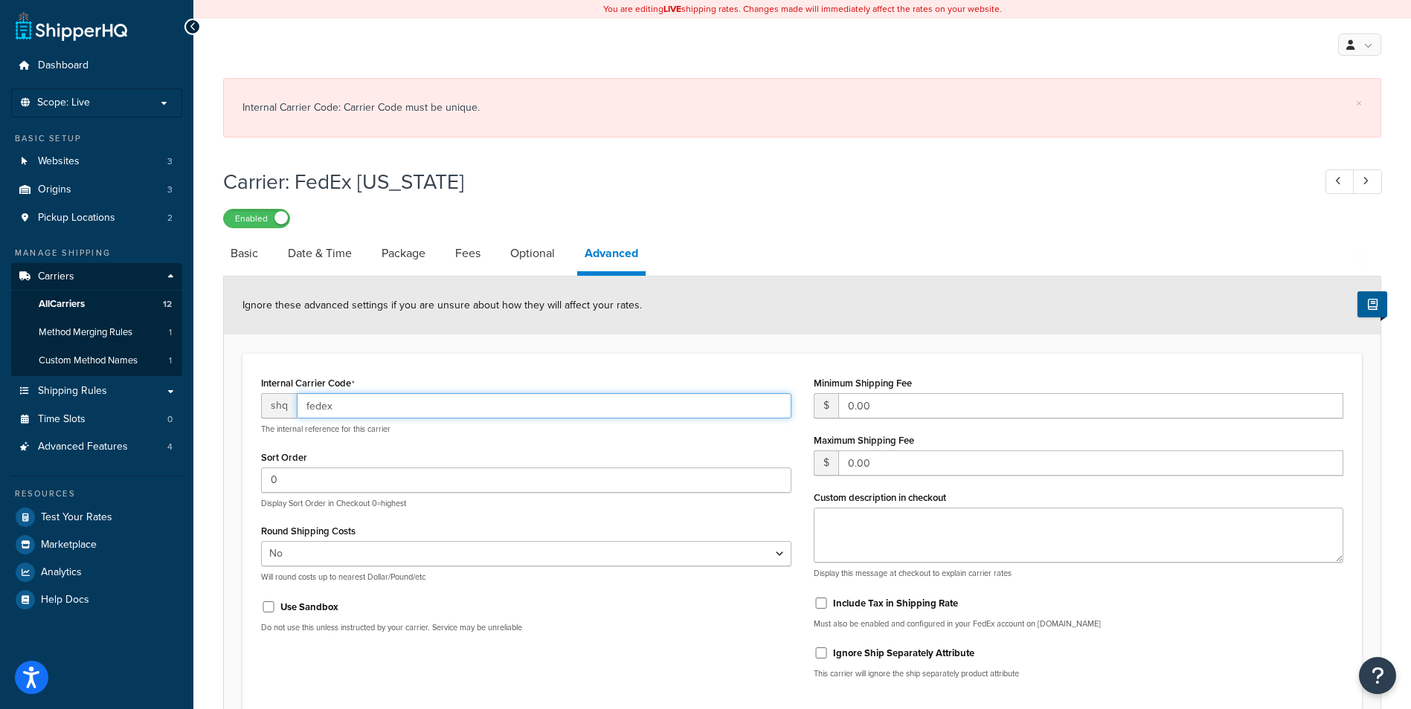
click at [401, 402] on input "fedex" at bounding box center [544, 405] width 495 height 25
type input "fedex1"
click at [500, 378] on div "Internal Carrier Code shq fedex1 The internal reference for this carrier" at bounding box center [526, 404] width 530 height 62
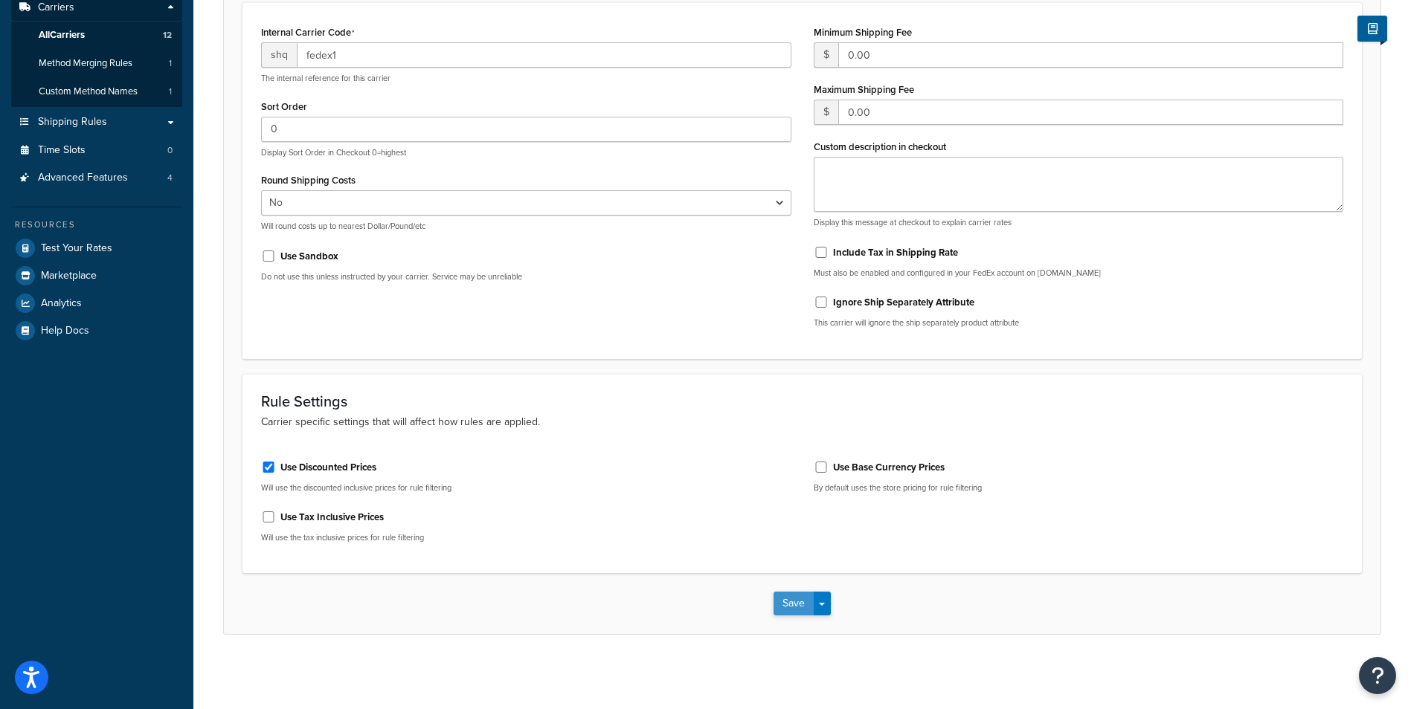
scroll to position [270, 0]
click at [791, 608] on button "Save" at bounding box center [793, 604] width 40 height 24
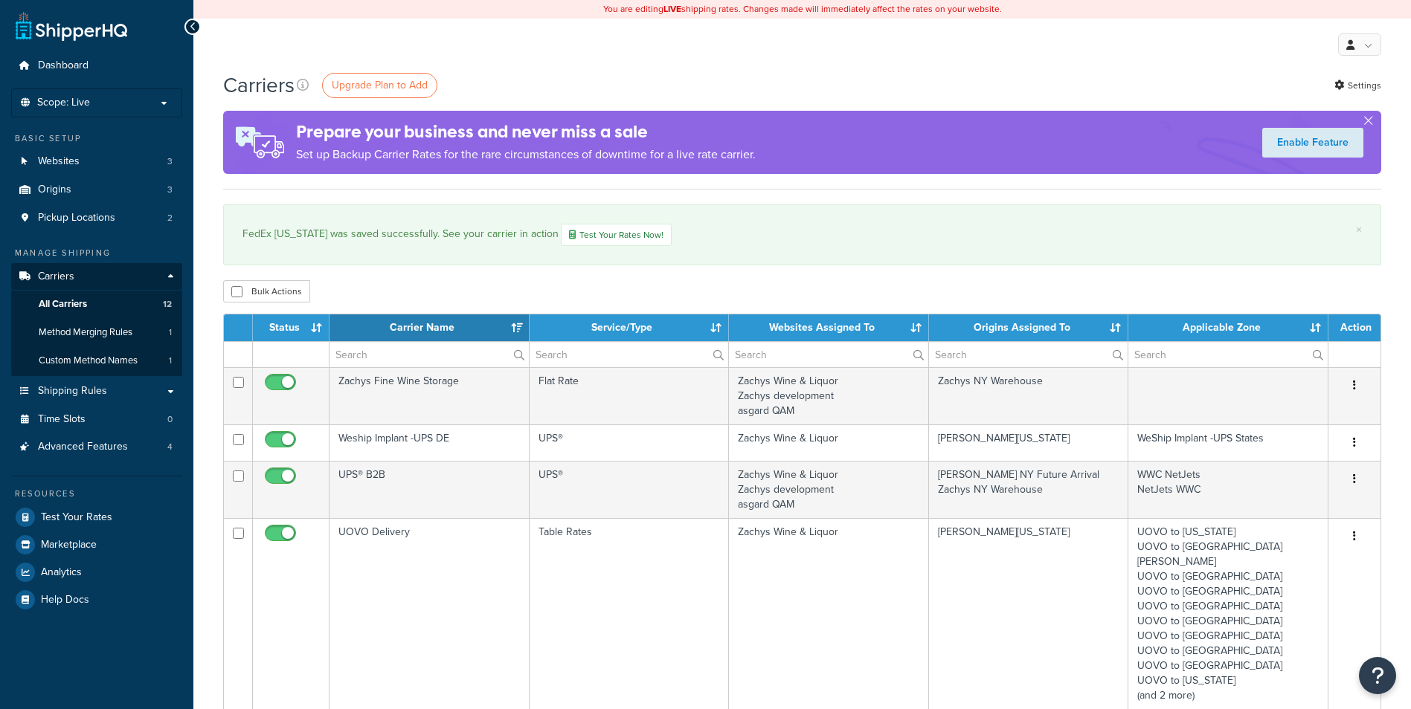
select select "15"
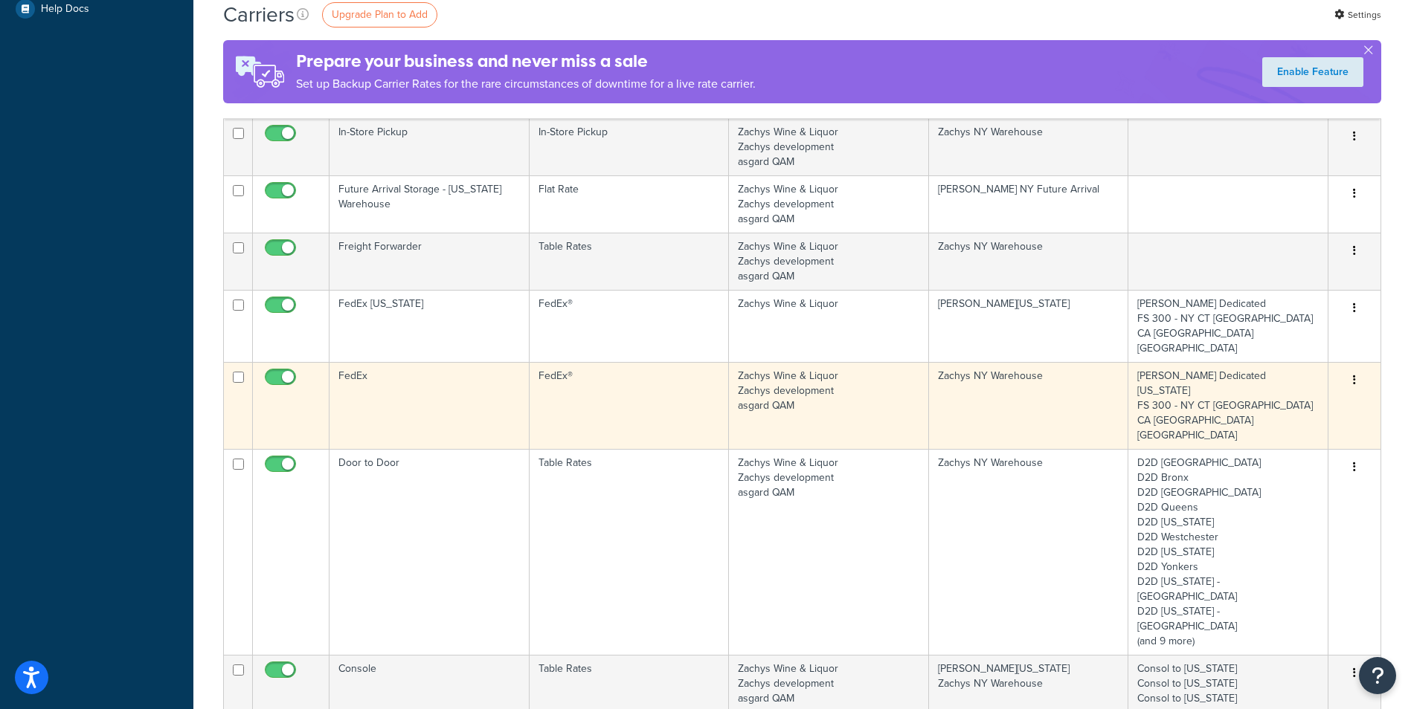
scroll to position [595, 0]
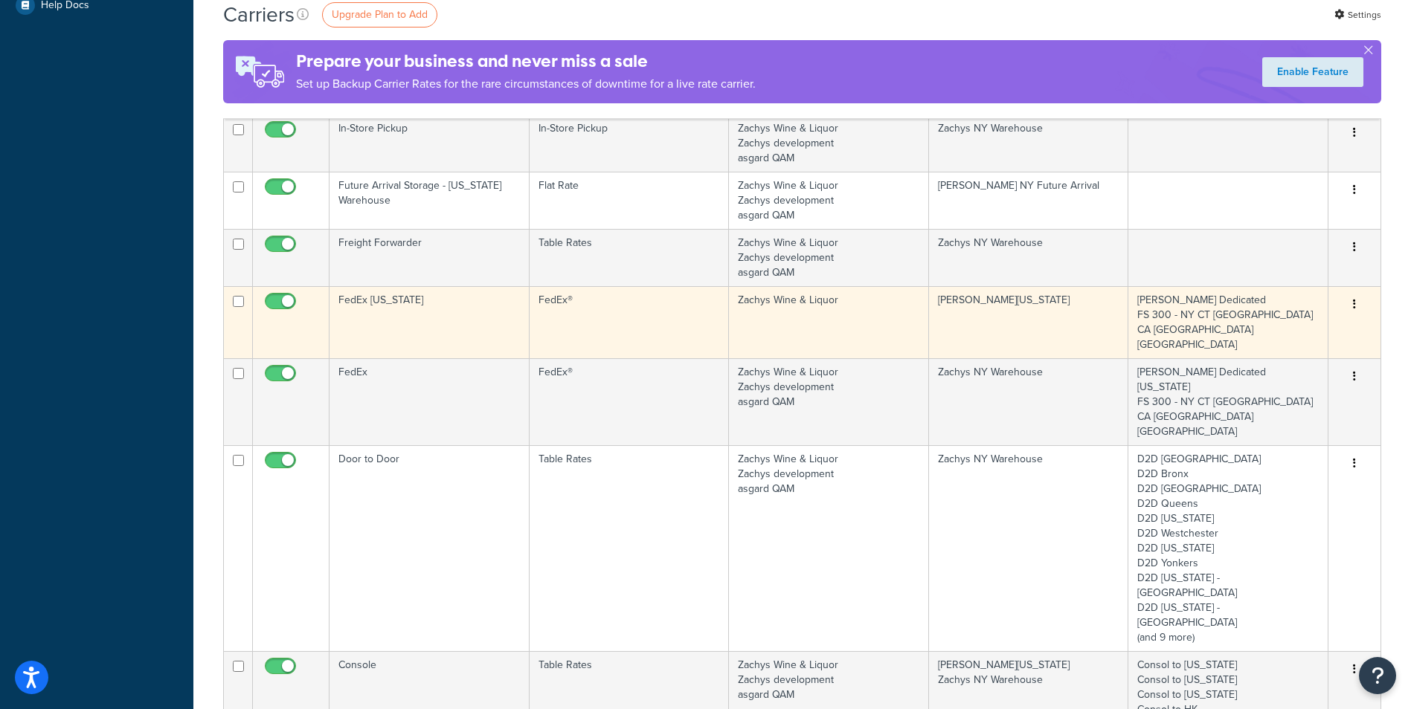
click at [509, 290] on td "FedEx [US_STATE]" at bounding box center [429, 322] width 200 height 72
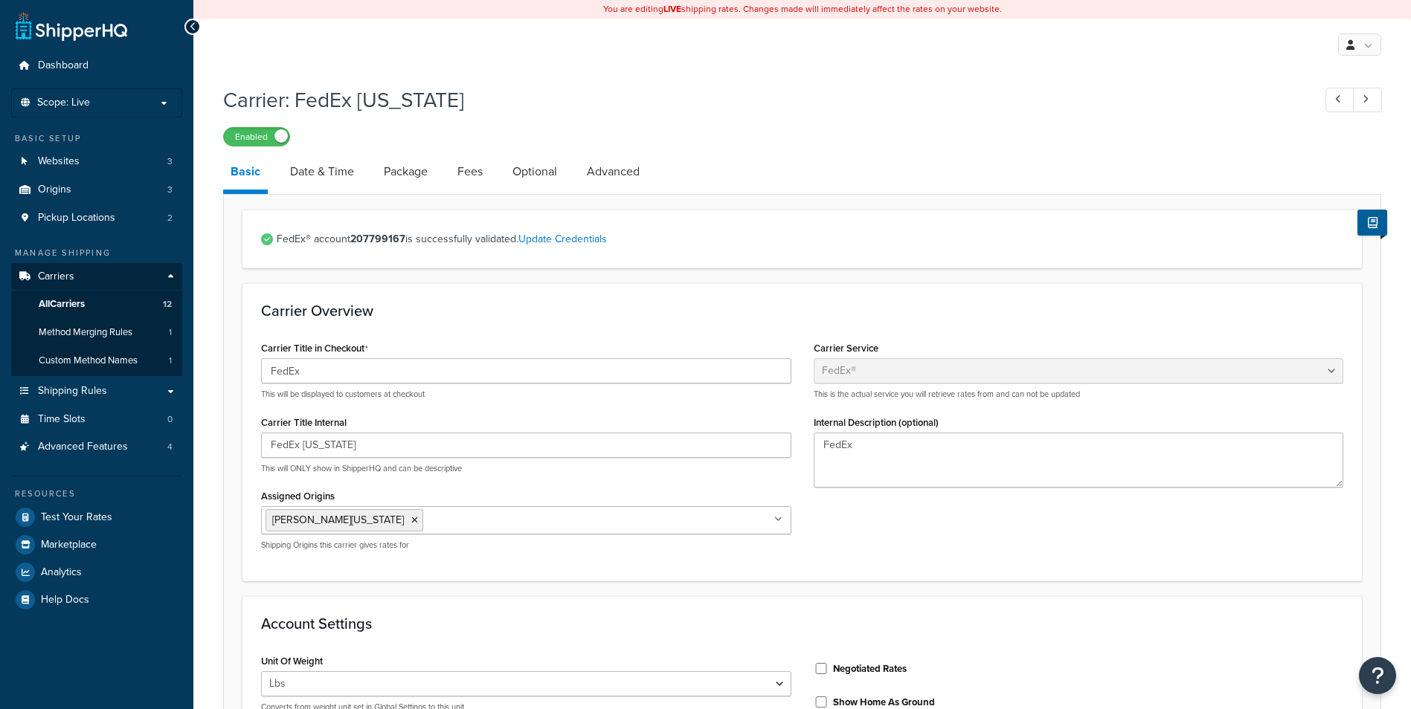
select select "fedEx"
select select "REGULAR_PICKUP"
select select "YOUR_PACKAGING"
click at [626, 170] on link "Advanced" at bounding box center [613, 172] width 68 height 36
select select "false"
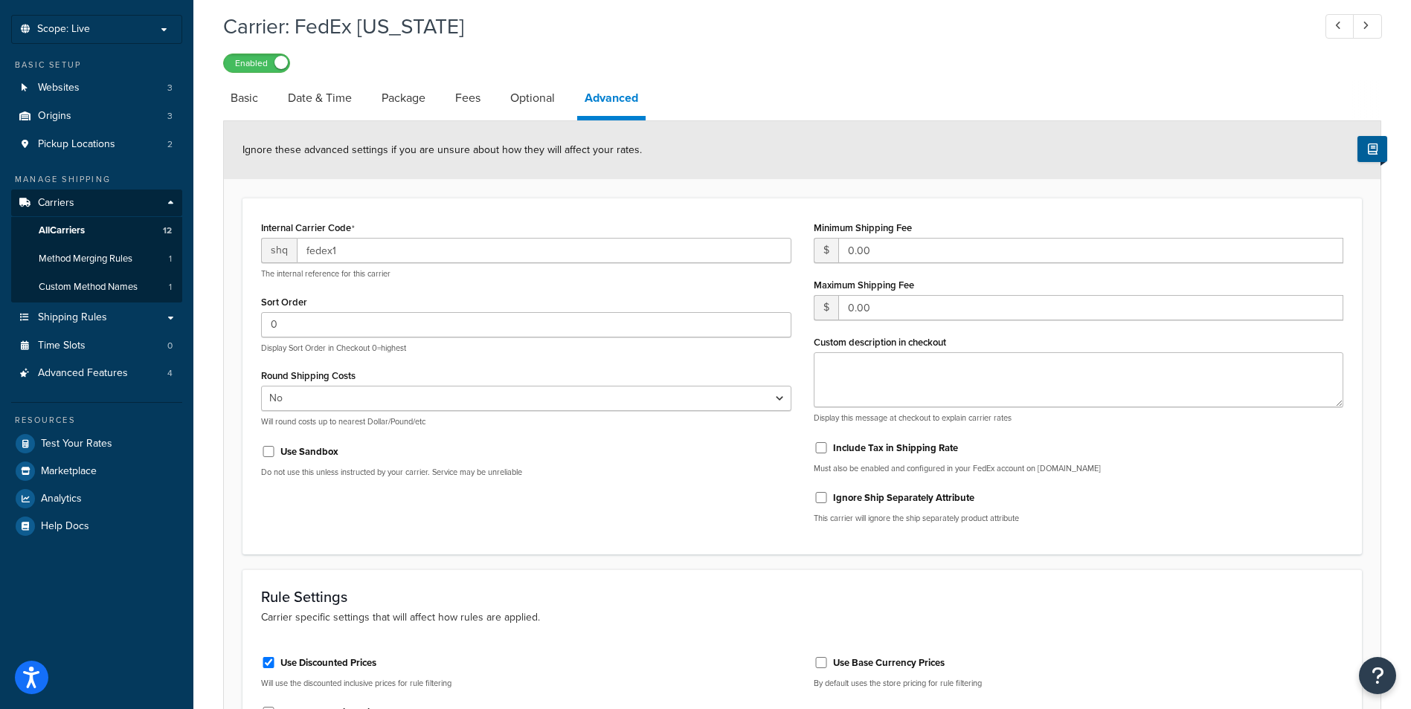
scroll to position [71, 0]
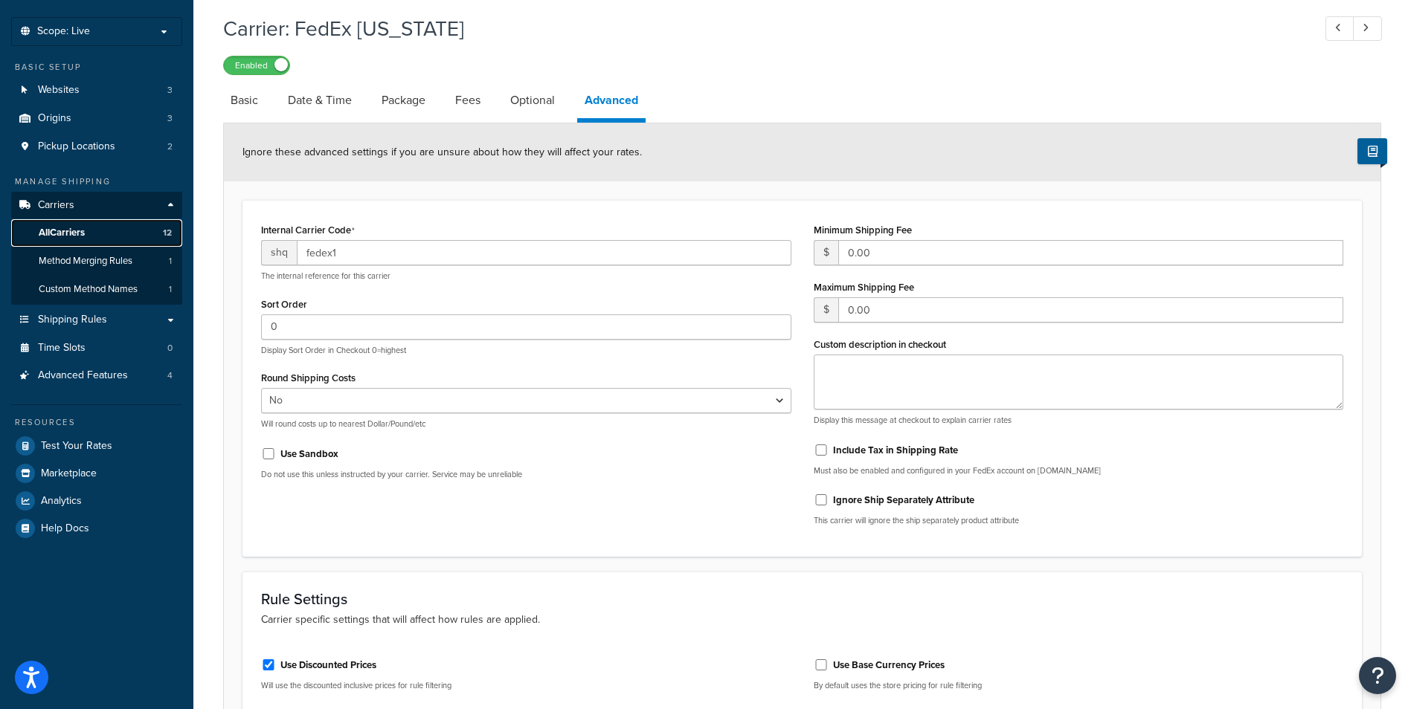
click at [112, 234] on link "All Carriers 12" at bounding box center [96, 233] width 171 height 28
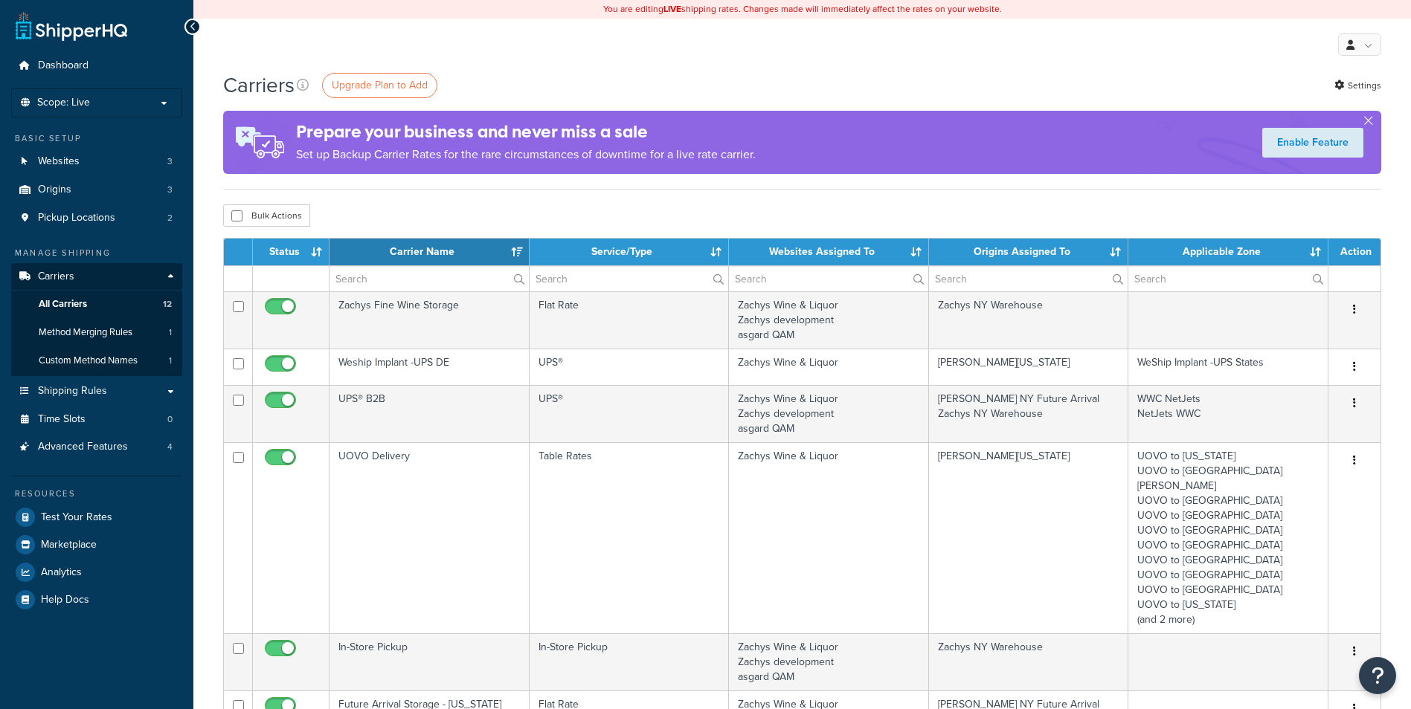
select select "15"
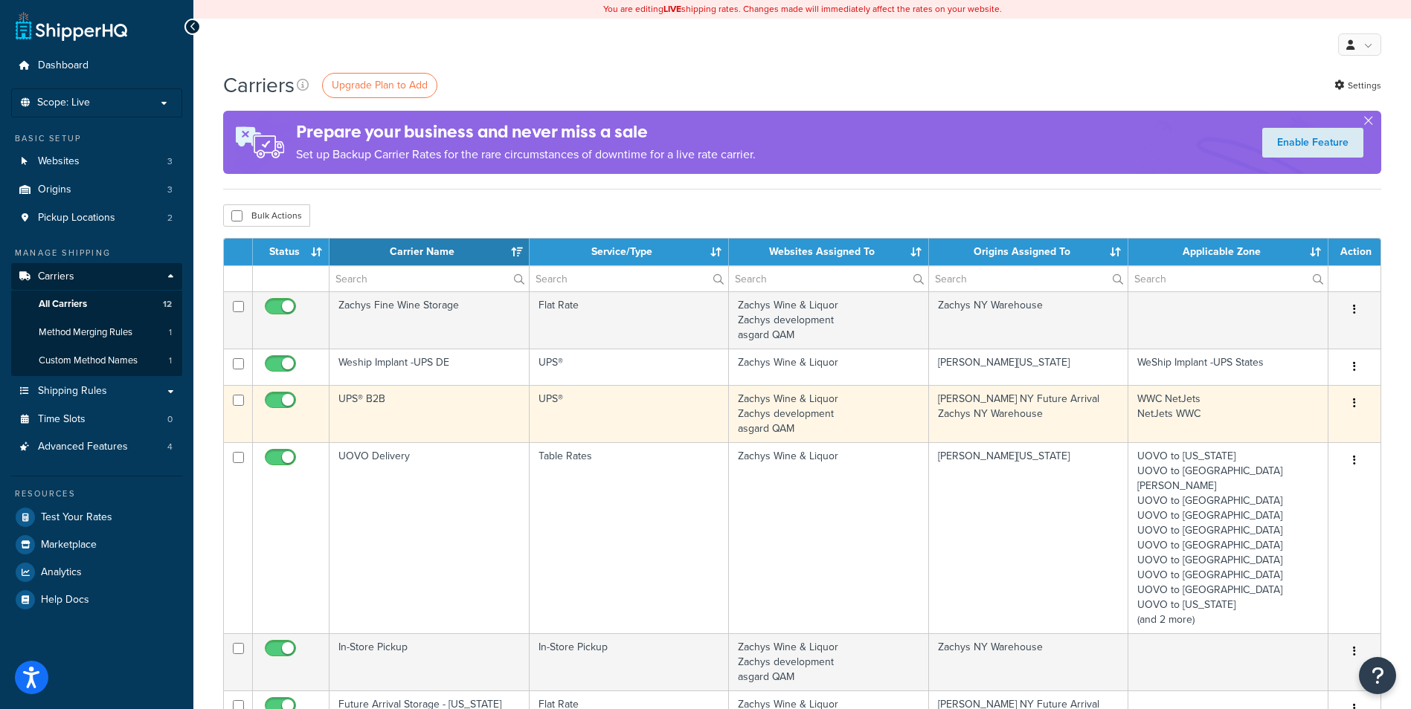
click at [586, 404] on td "UPS®" at bounding box center [629, 413] width 200 height 57
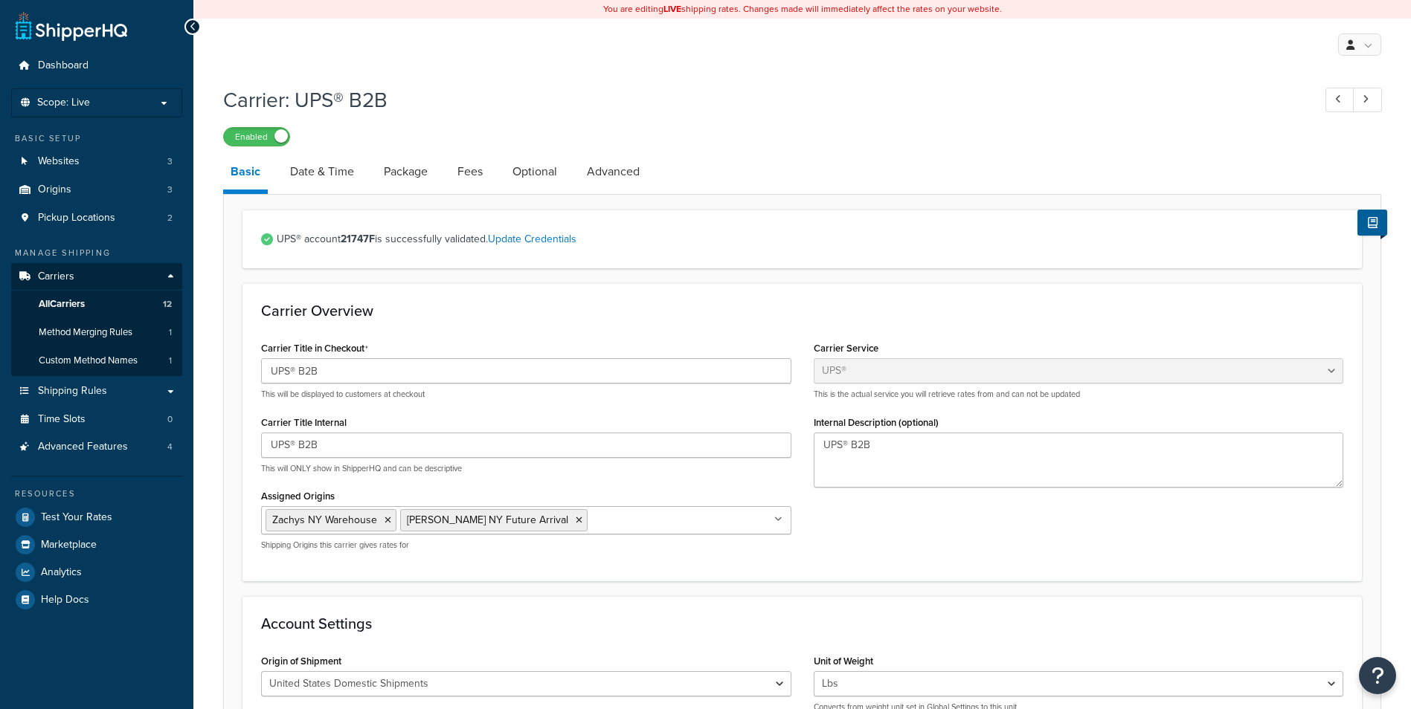
select select "ups"
select select "3"
click at [602, 175] on link "Advanced" at bounding box center [613, 172] width 68 height 36
select select "false"
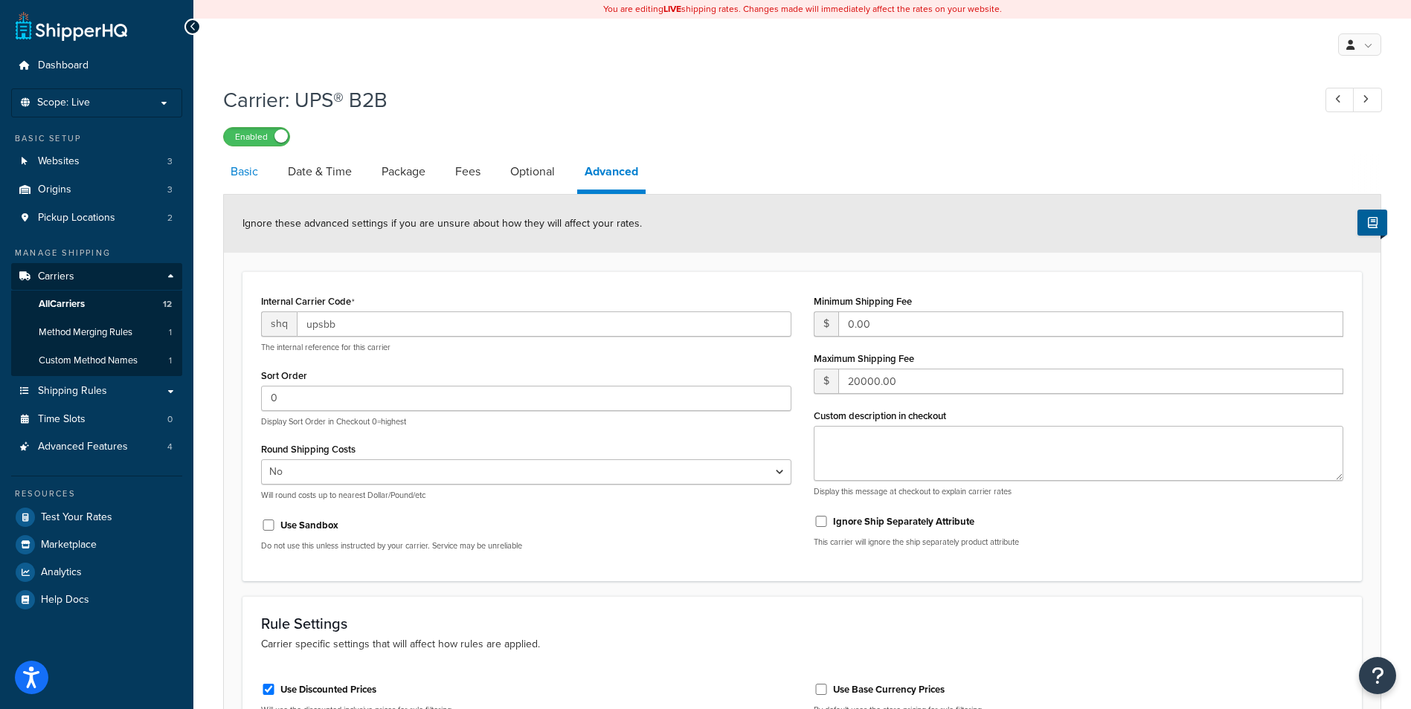
click at [254, 179] on link "Basic" at bounding box center [244, 172] width 42 height 36
select select "ups"
select select "3"
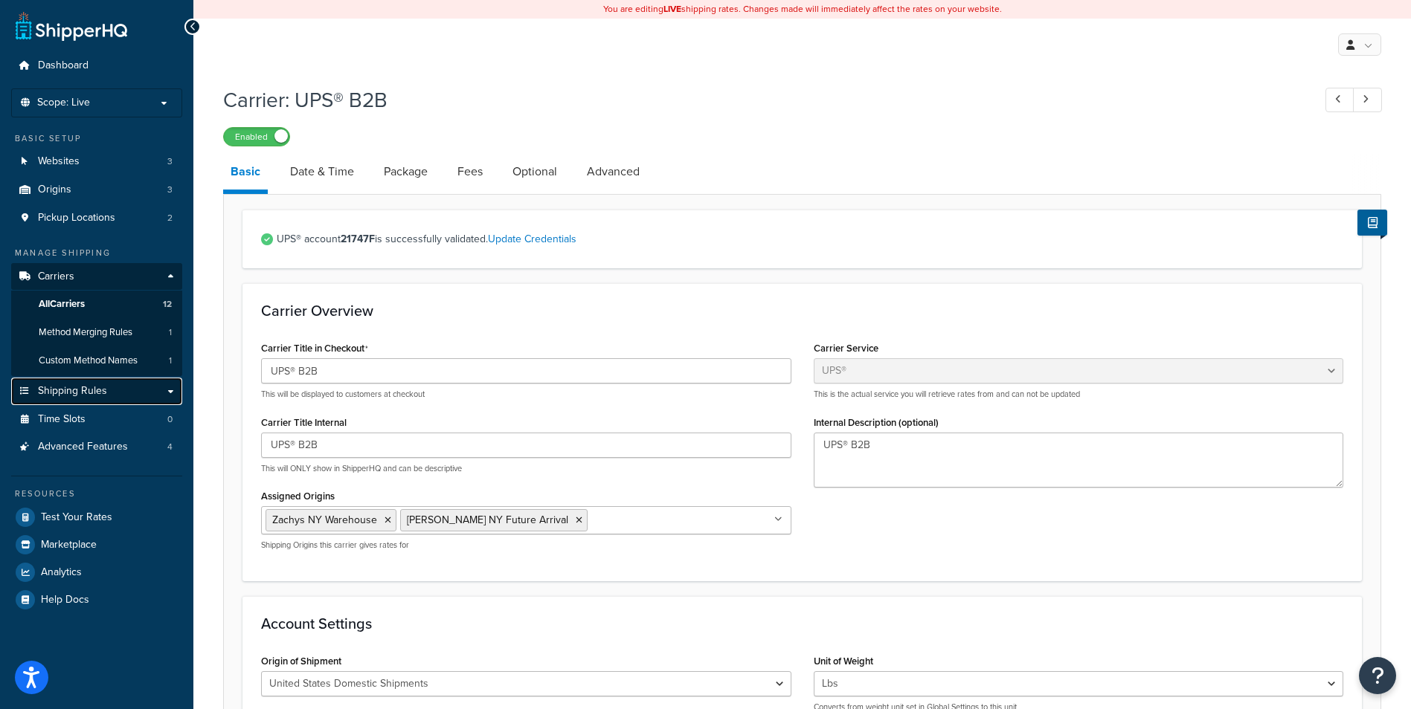
click at [119, 390] on link "Shipping Rules" at bounding box center [96, 392] width 171 height 28
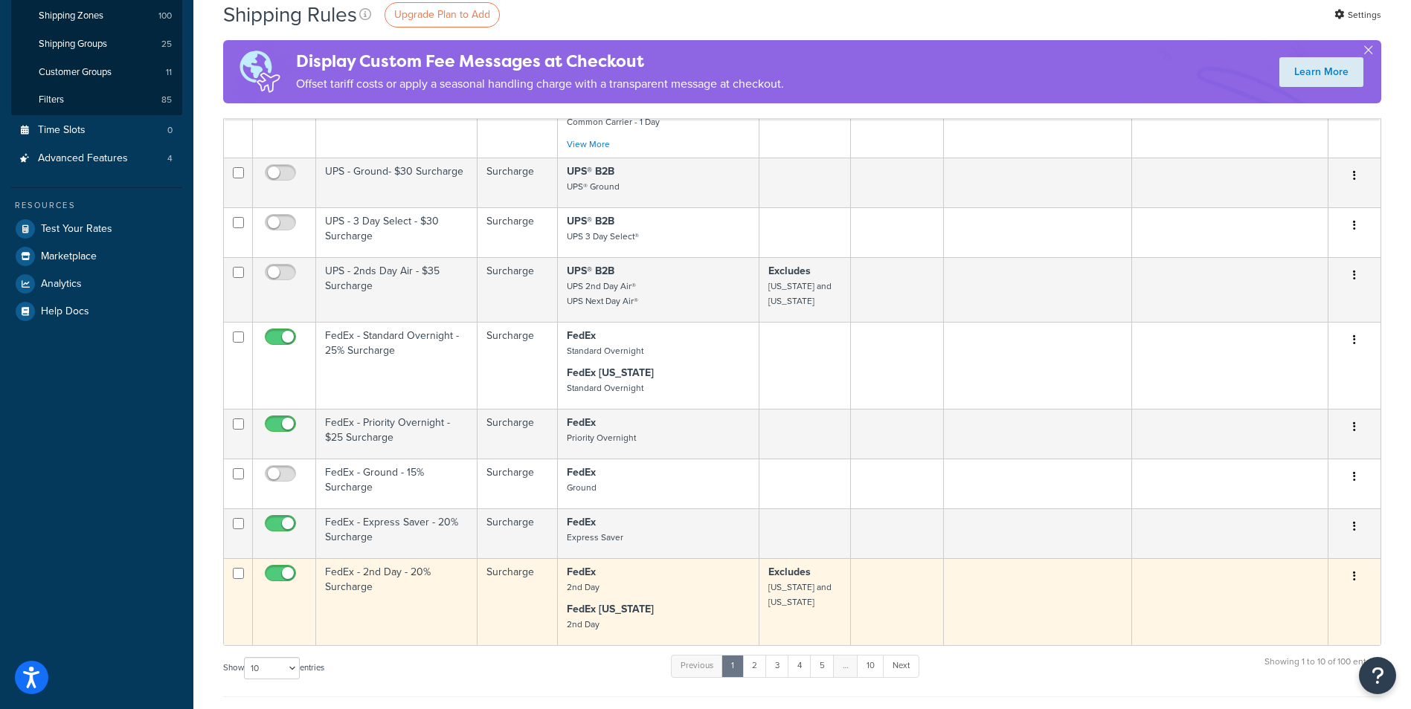
scroll to position [347, 0]
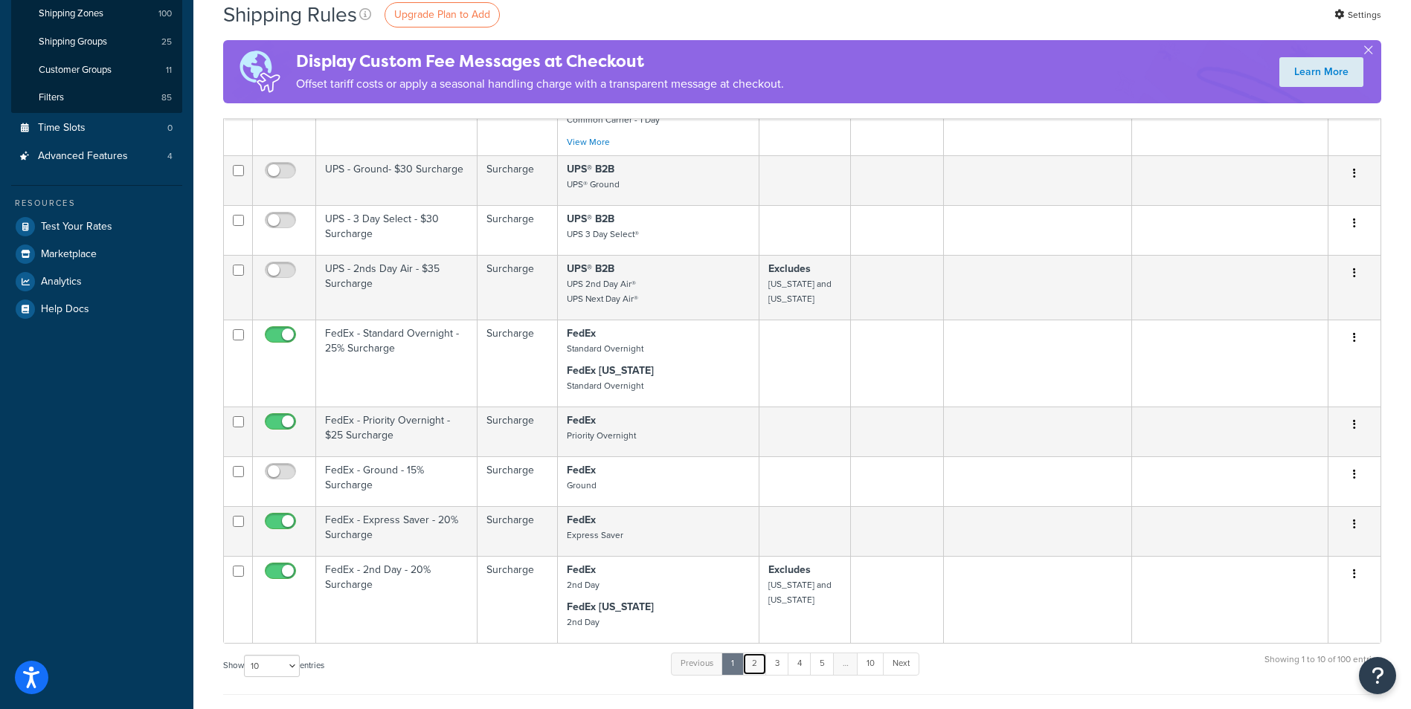
click at [761, 675] on link "2" at bounding box center [754, 664] width 25 height 22
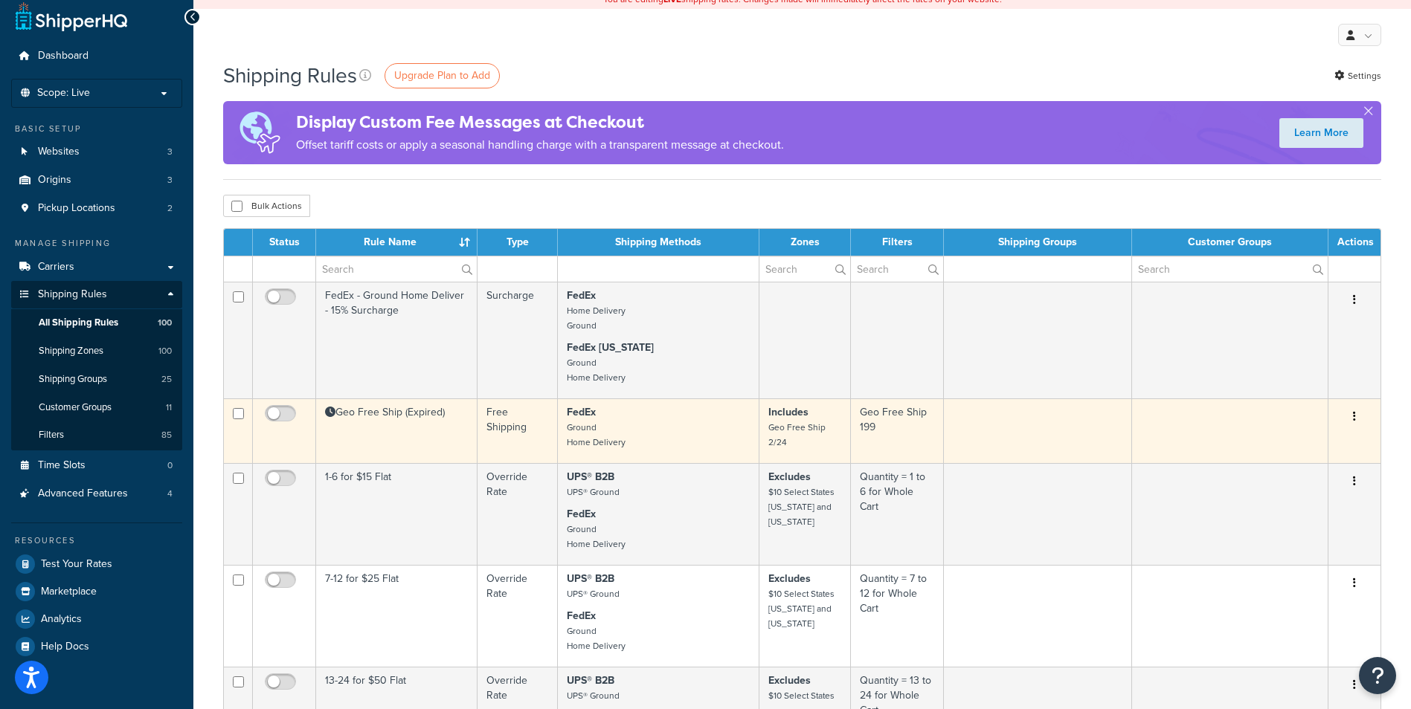
scroll to position [0, 0]
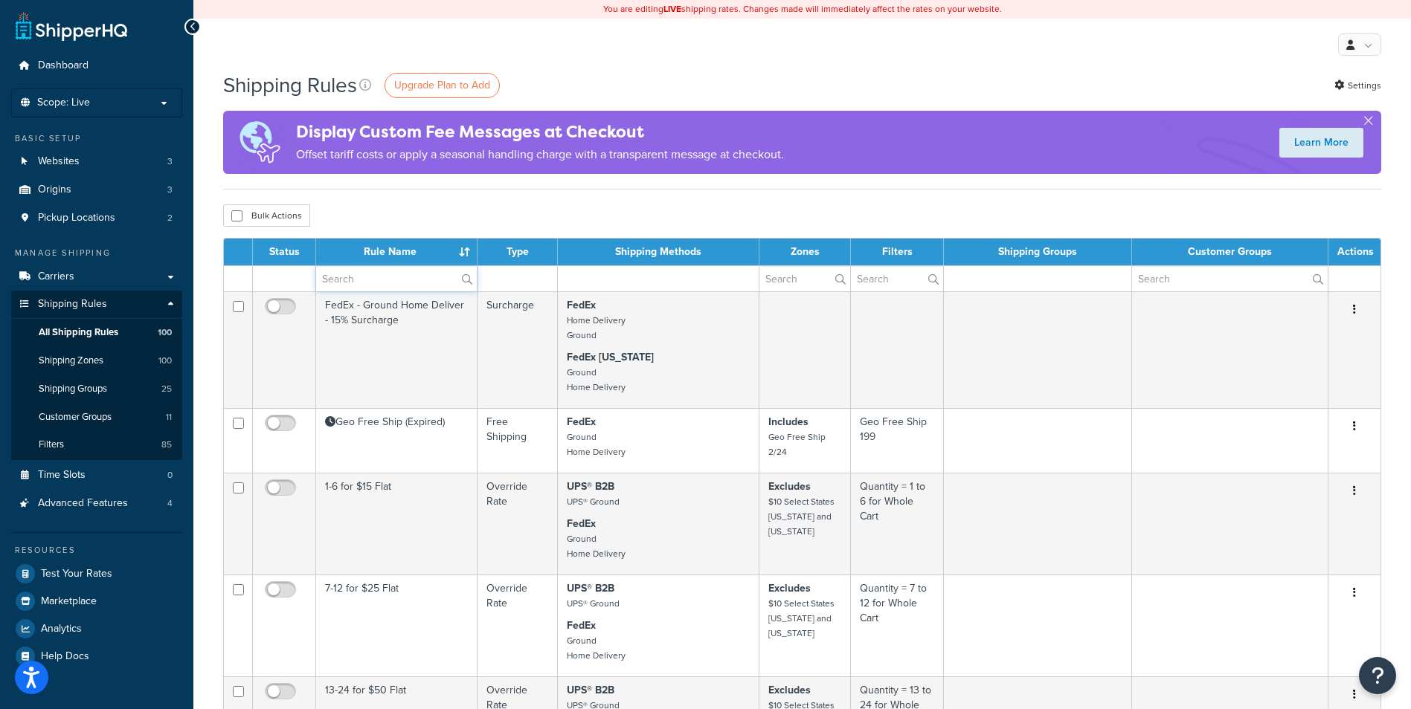
click at [387, 273] on input "text" at bounding box center [396, 278] width 161 height 25
type input "hide"
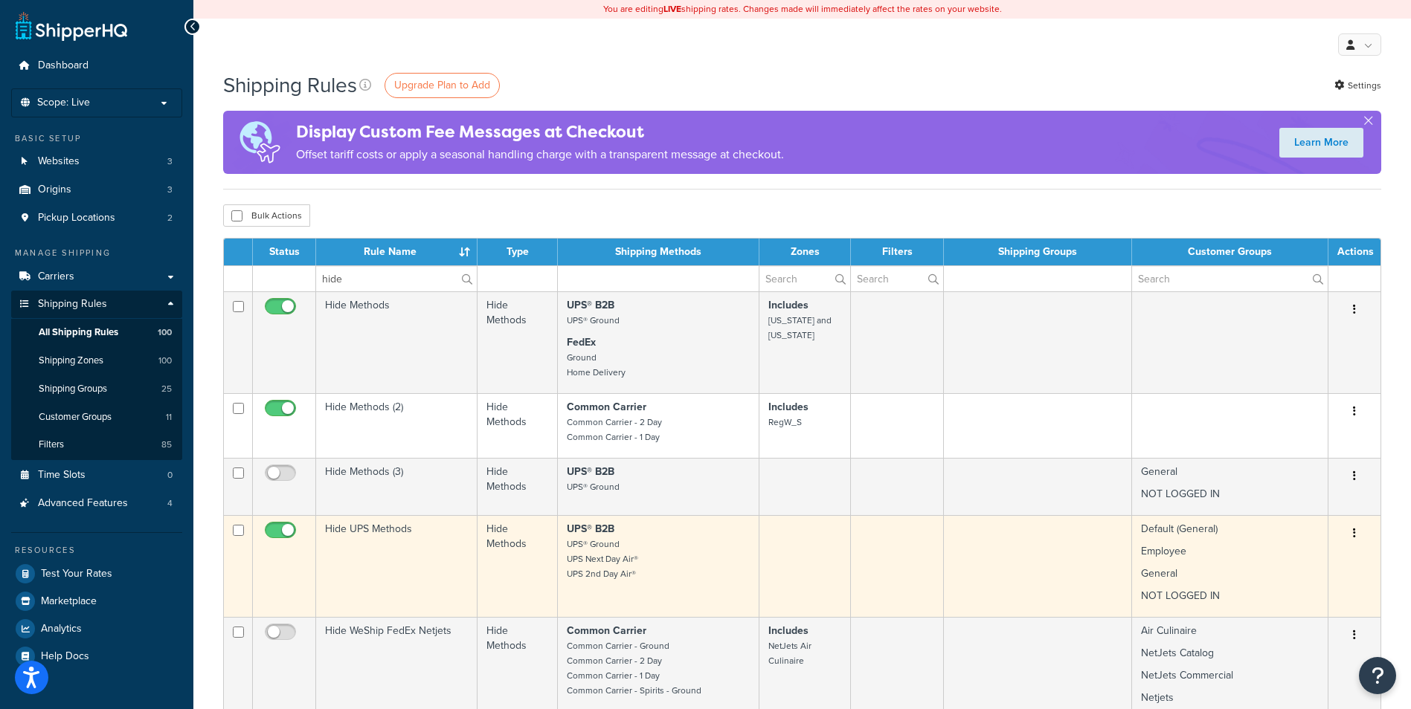
click at [1200, 558] on p "Employee" at bounding box center [1230, 551] width 178 height 15
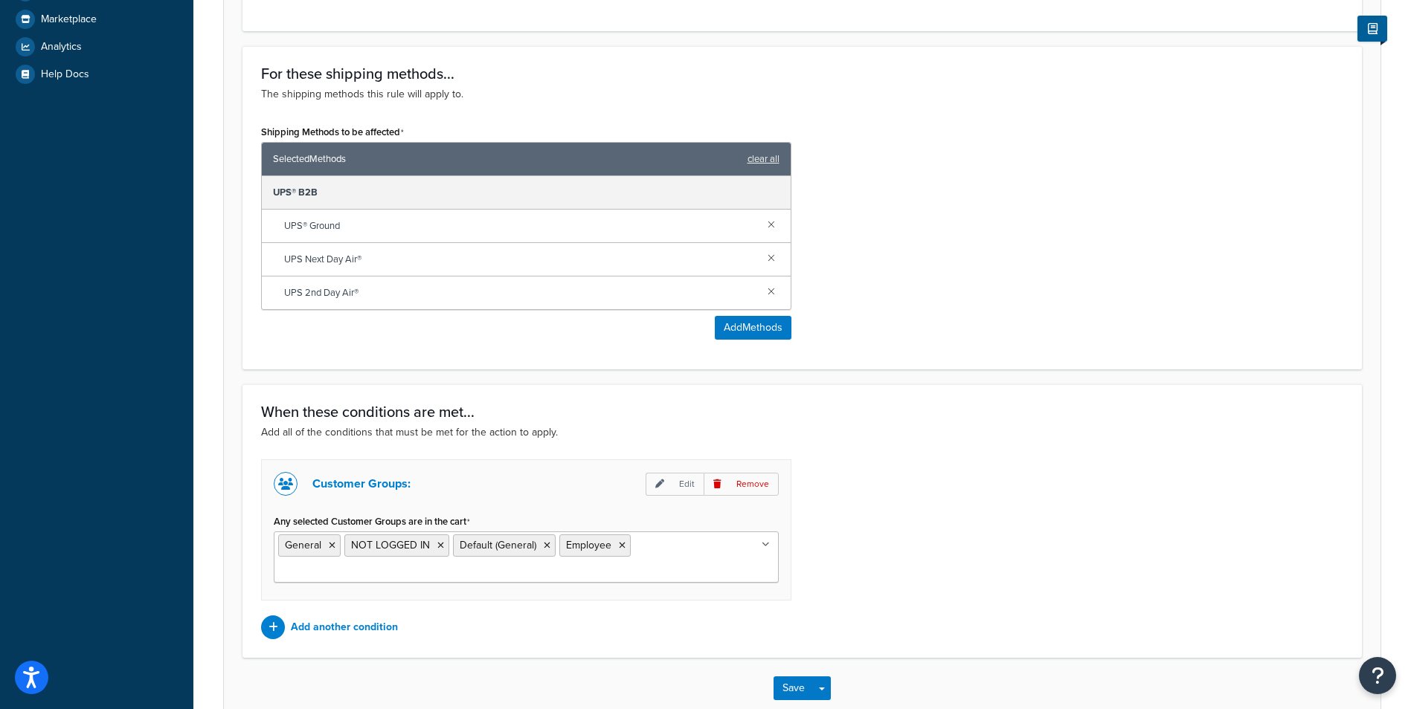
scroll to position [595, 0]
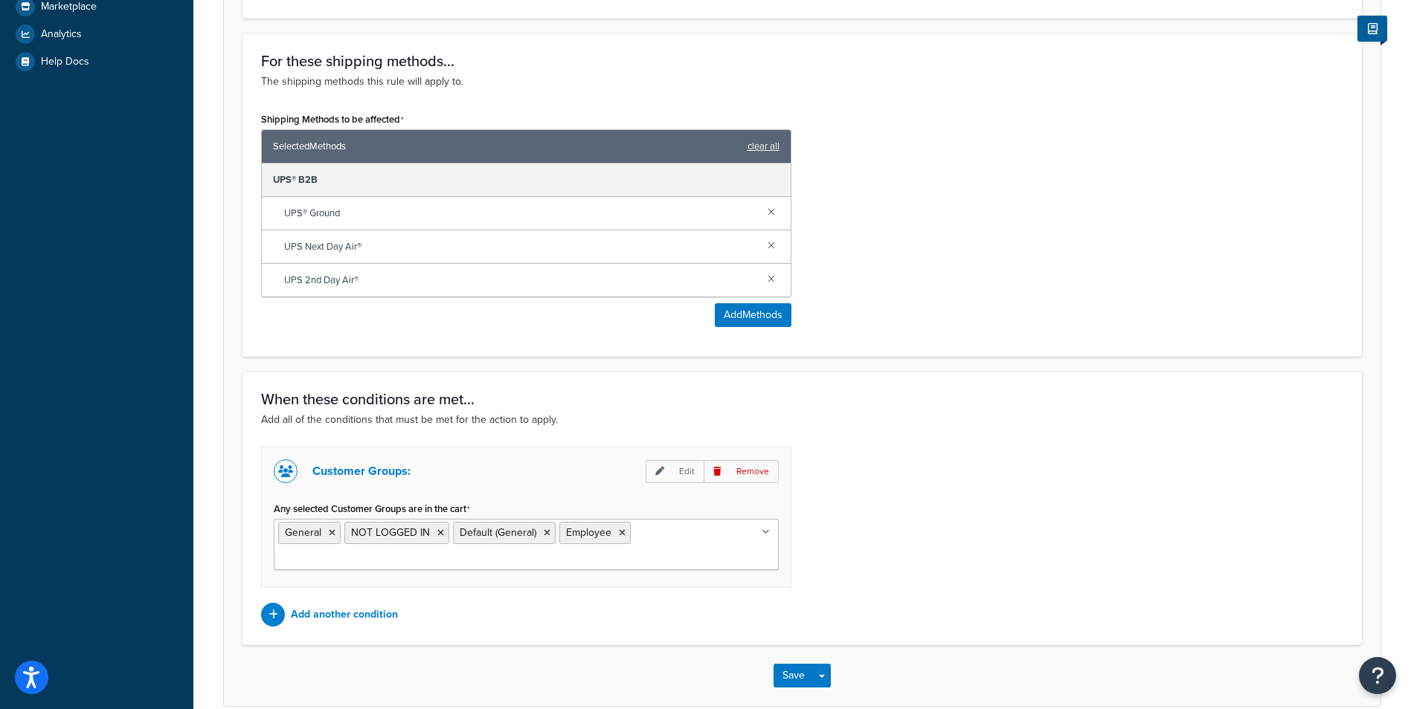
click at [759, 534] on ul "General NOT LOGGED IN Default (General) Employee" at bounding box center [526, 544] width 505 height 51
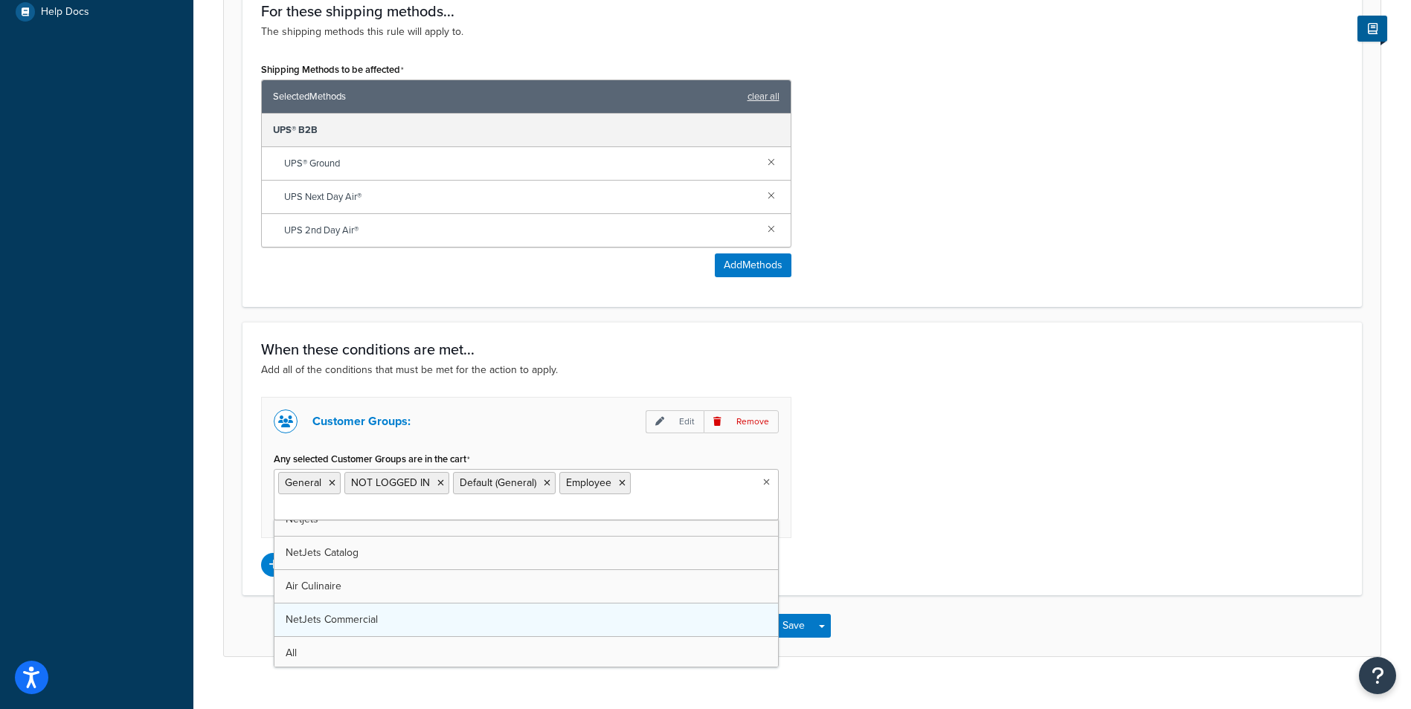
scroll to position [86, 0]
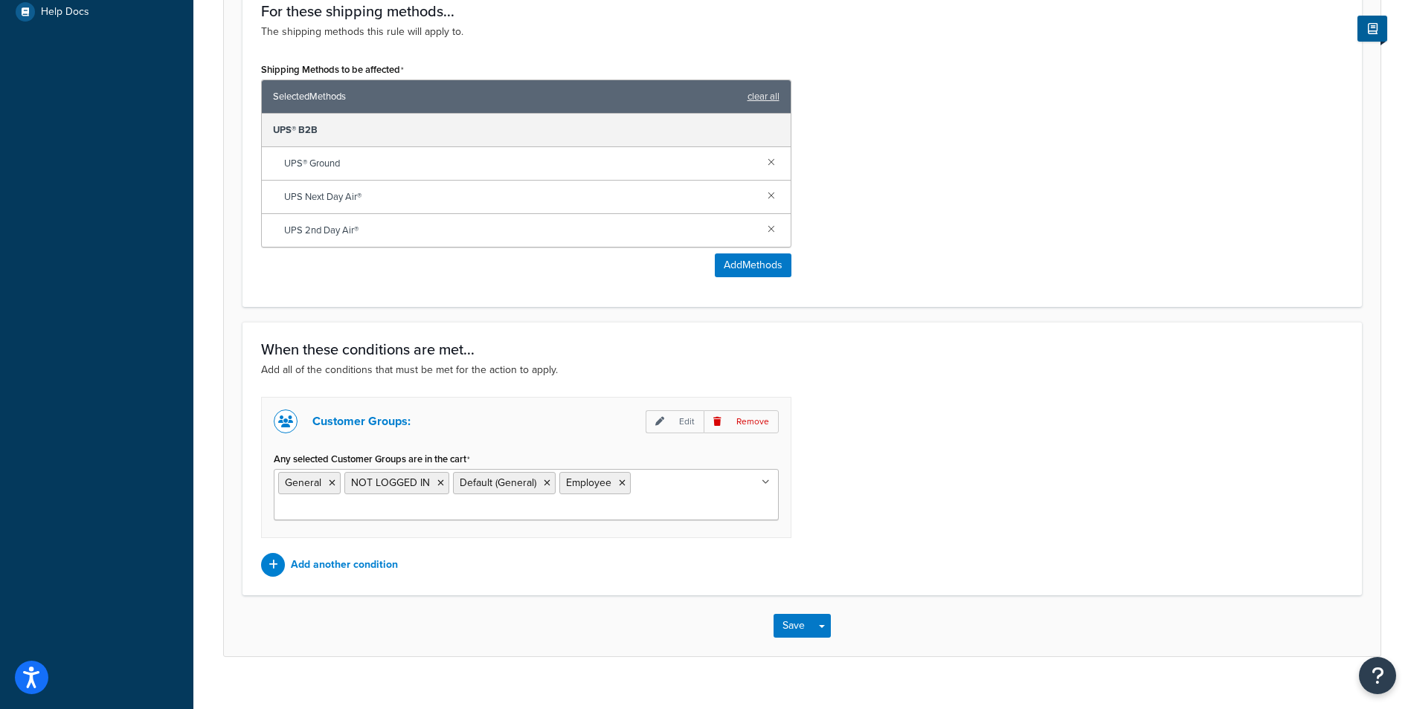
click at [1040, 503] on div "Customer Groups: Edit Remove Any selected Customer Groups are in the cart Gener…" at bounding box center [802, 487] width 1104 height 180
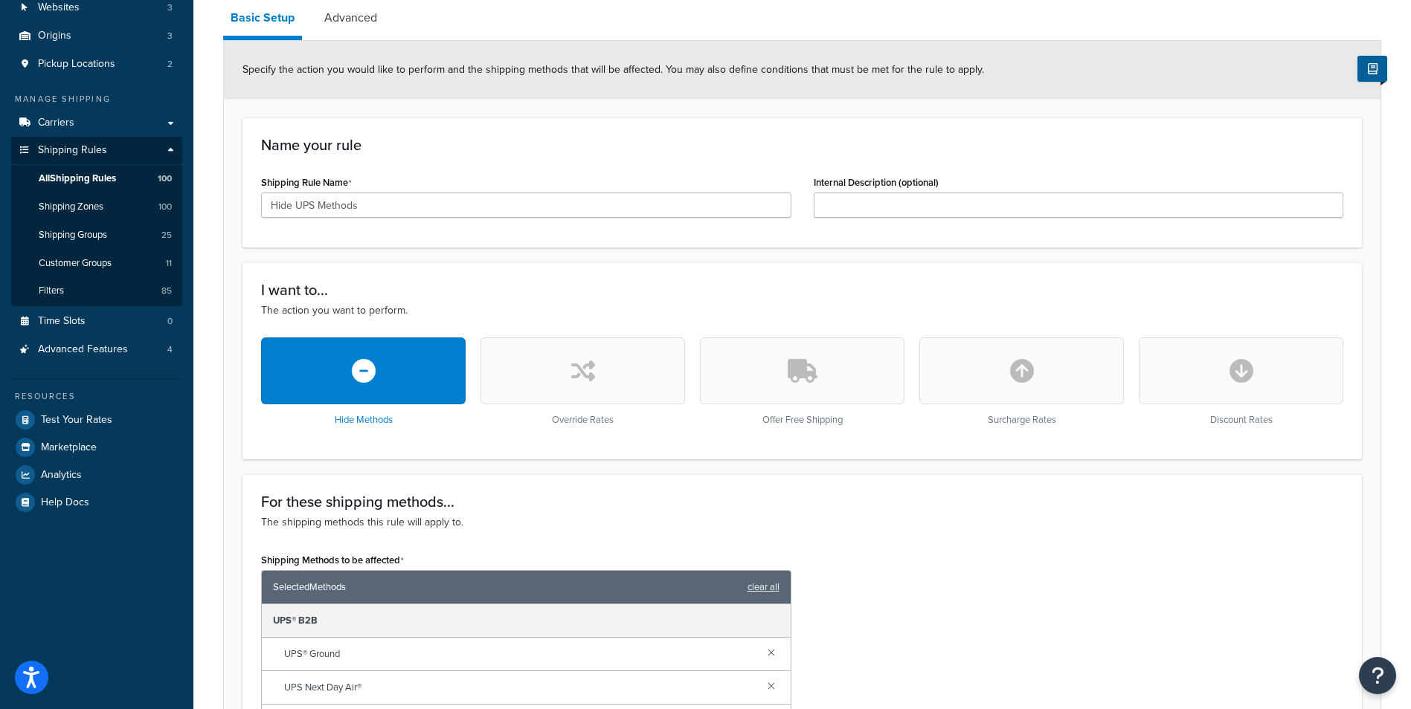
scroll to position [149, 0]
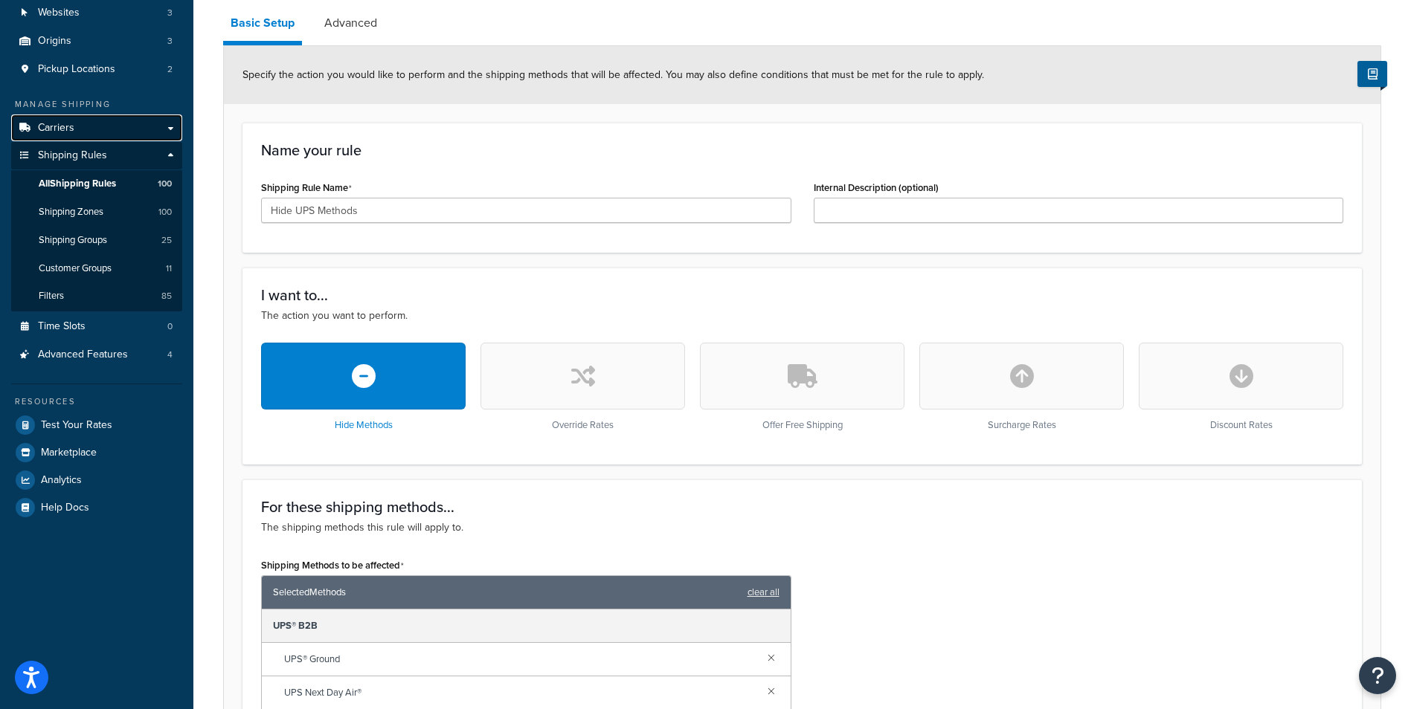
click at [76, 134] on link "Carriers" at bounding box center [96, 129] width 171 height 28
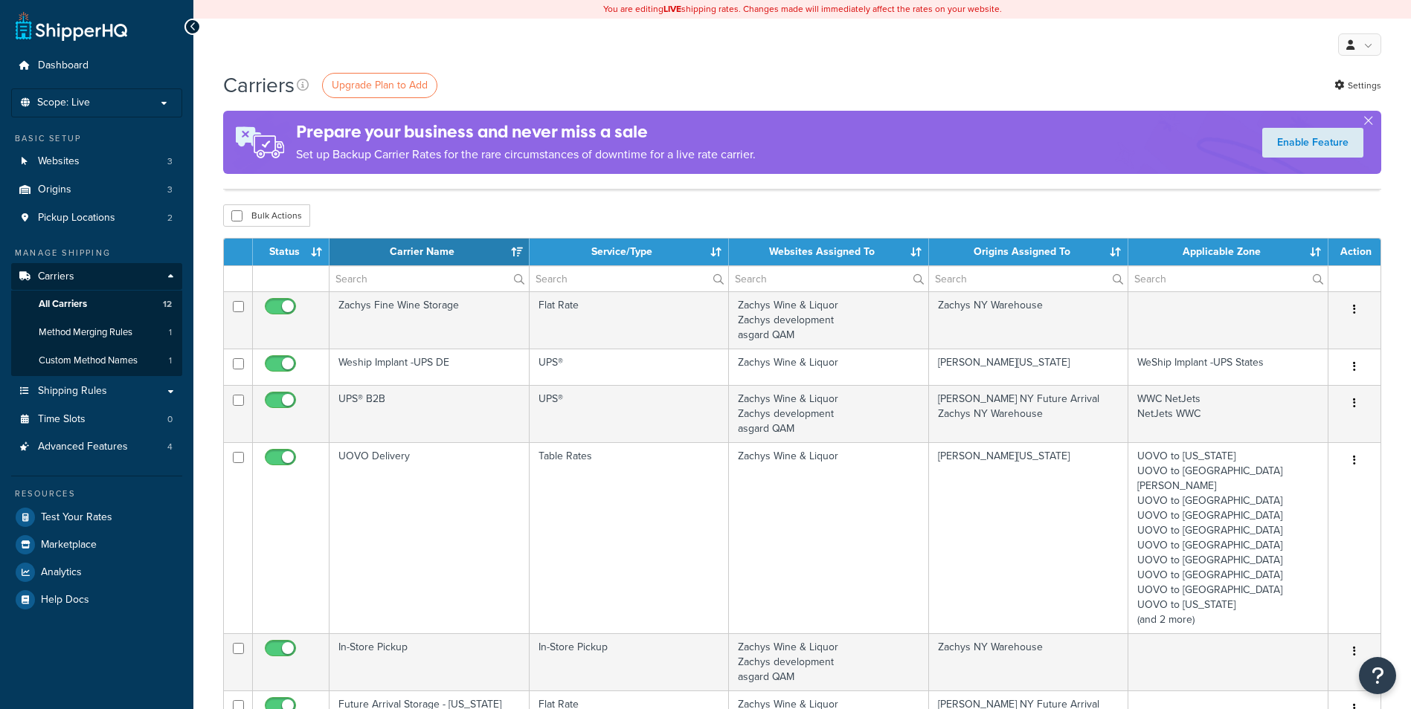
select select "15"
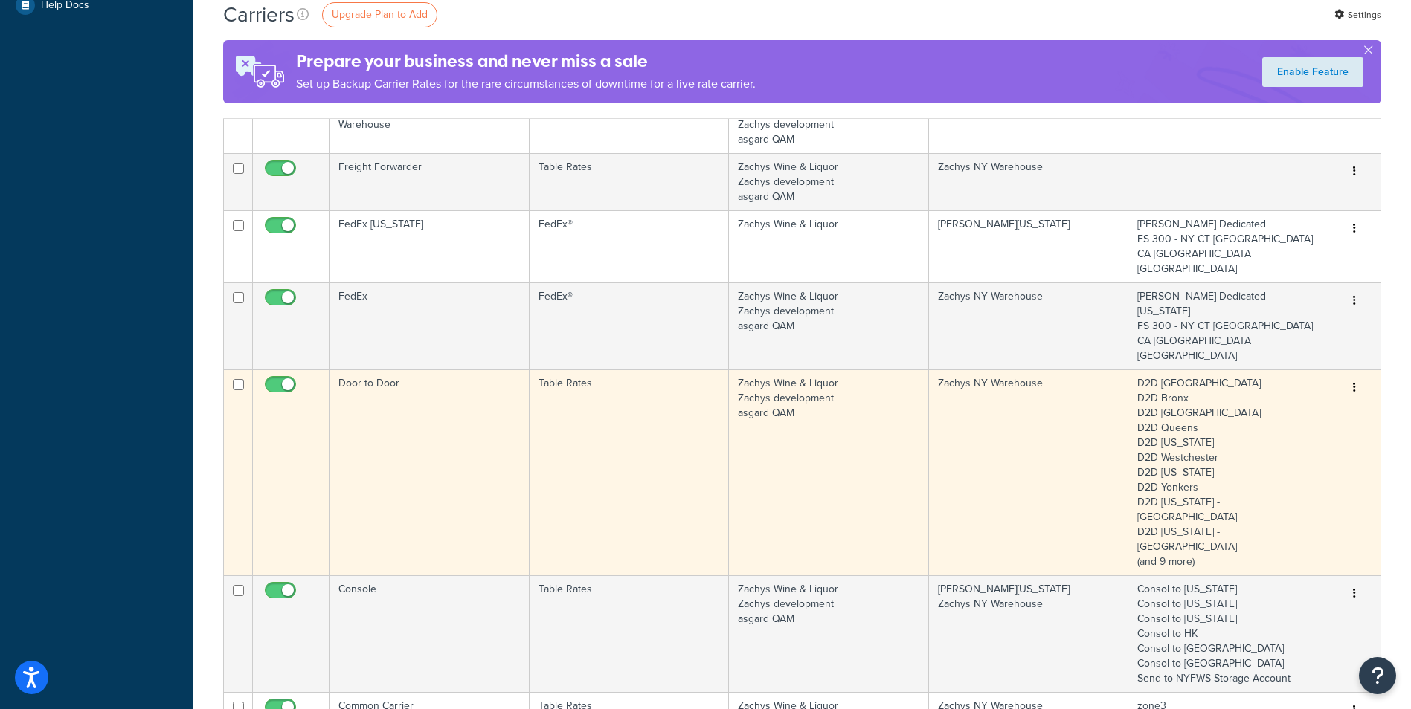
scroll to position [45, 0]
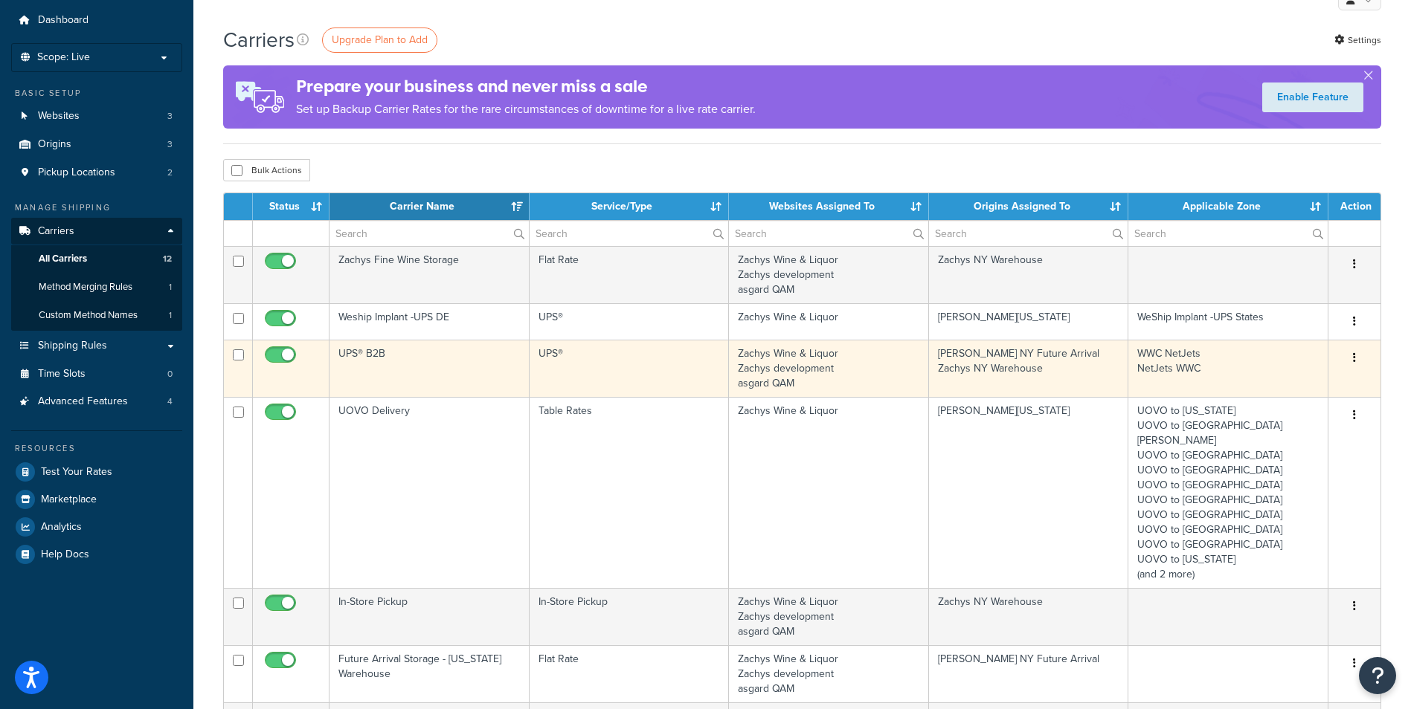
click at [649, 347] on td "UPS®" at bounding box center [629, 368] width 200 height 57
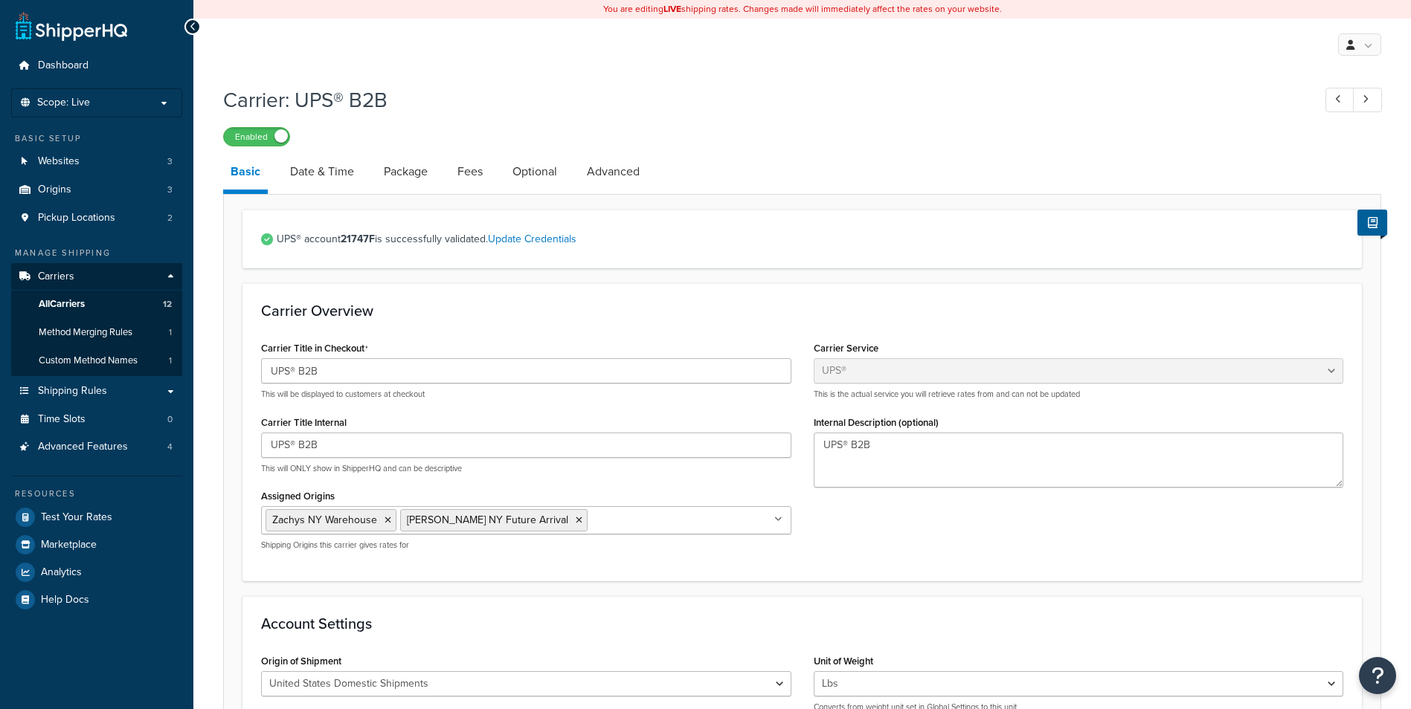
select select "ups"
select select "3"
click at [61, 64] on span "Dashboard" at bounding box center [63, 65] width 51 height 13
